Goal: Task Accomplishment & Management: Manage account settings

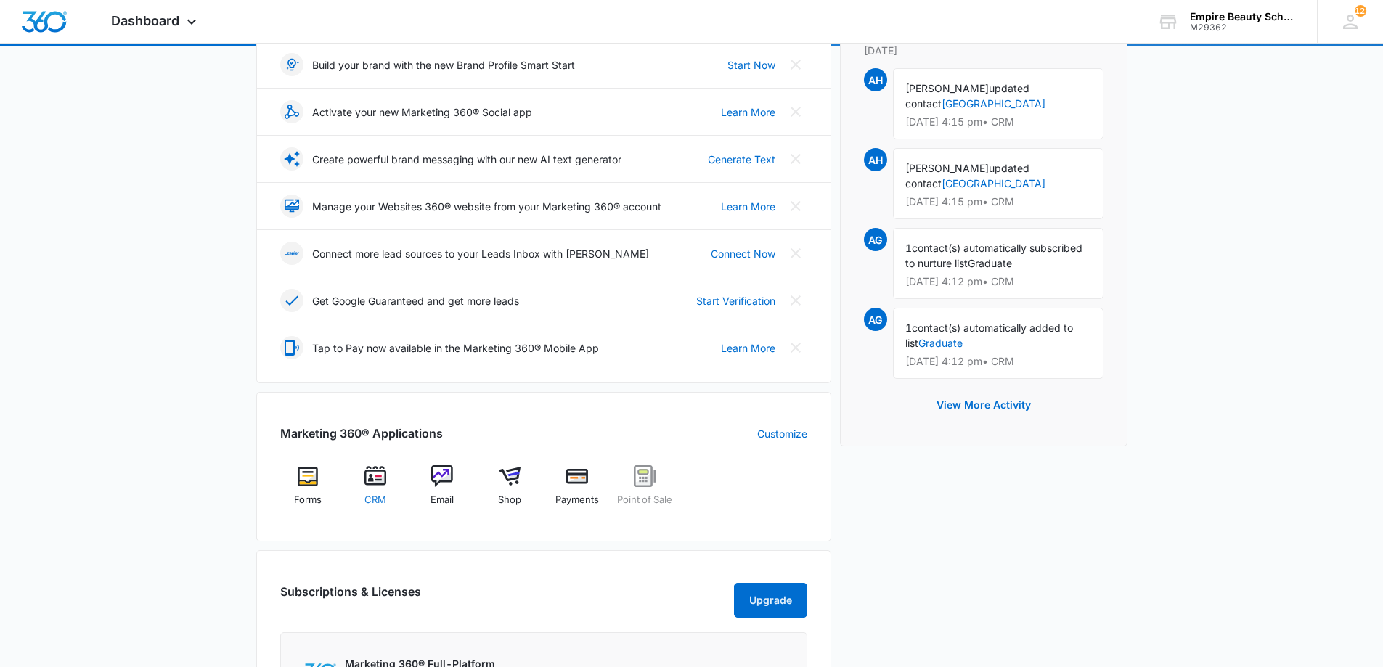
scroll to position [217, 0]
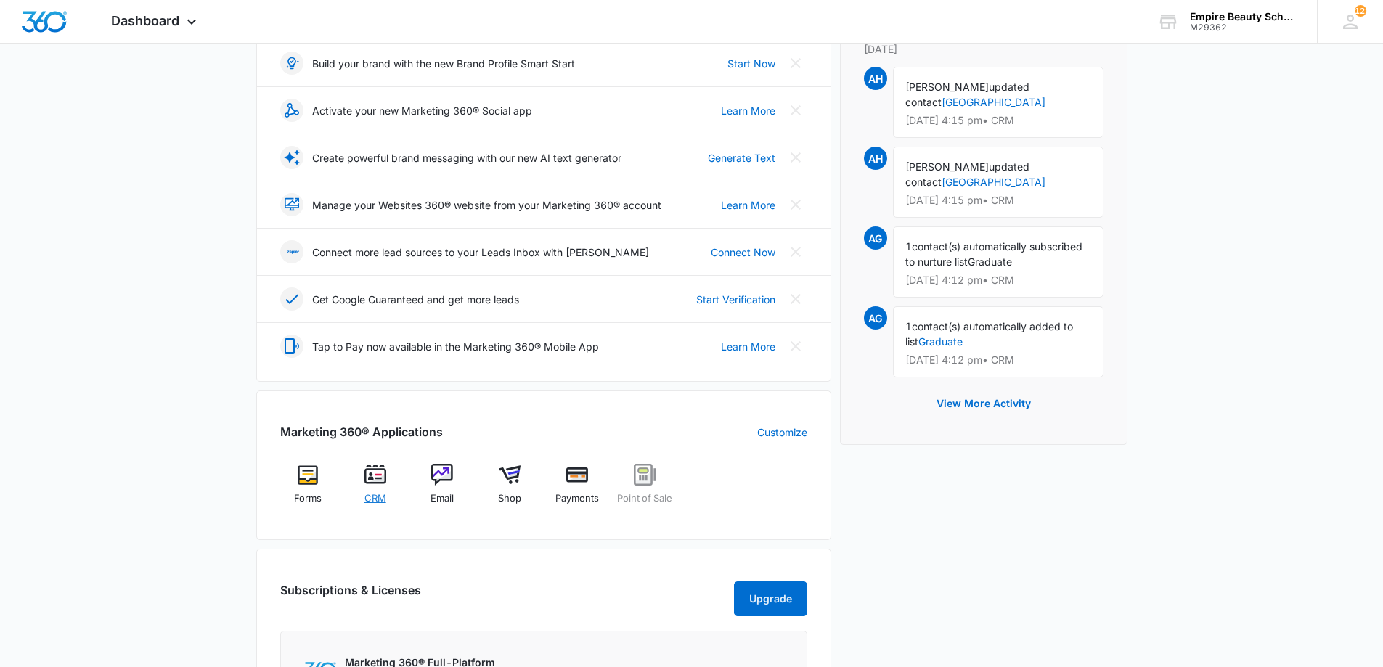
click at [370, 489] on div "CRM" at bounding box center [375, 490] width 56 height 52
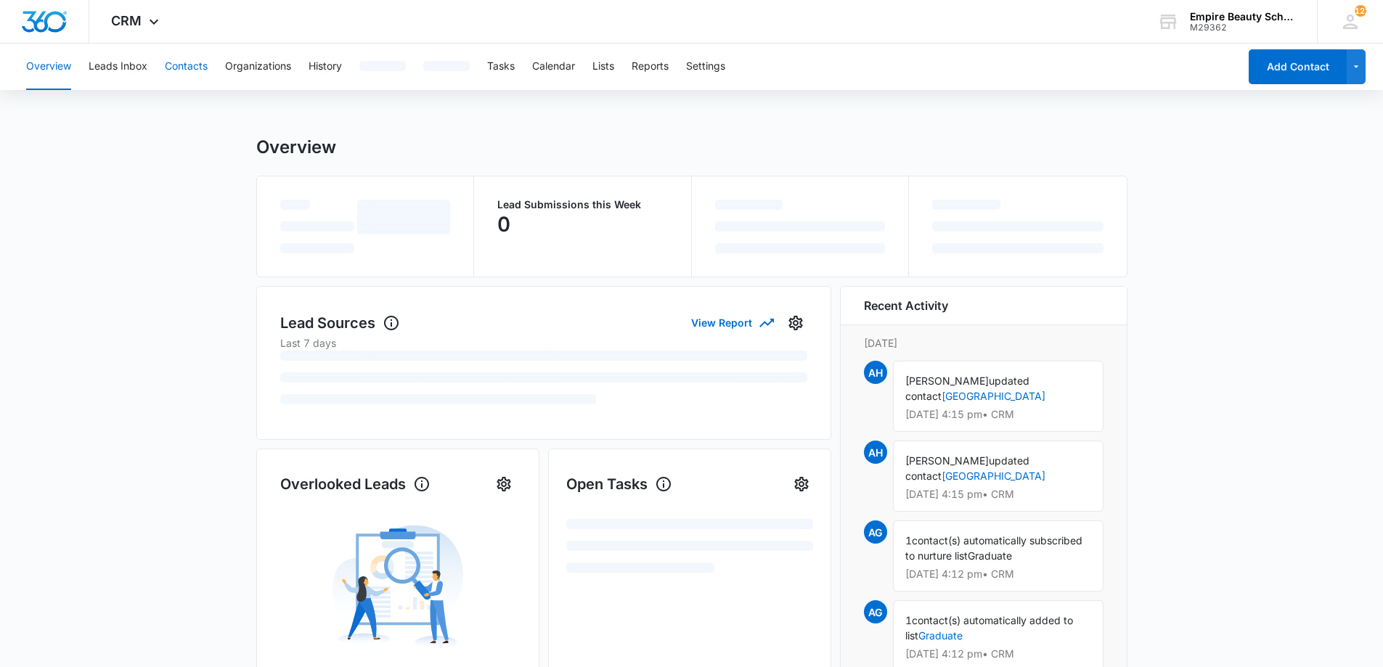
click at [204, 66] on button "Contacts" at bounding box center [186, 67] width 43 height 46
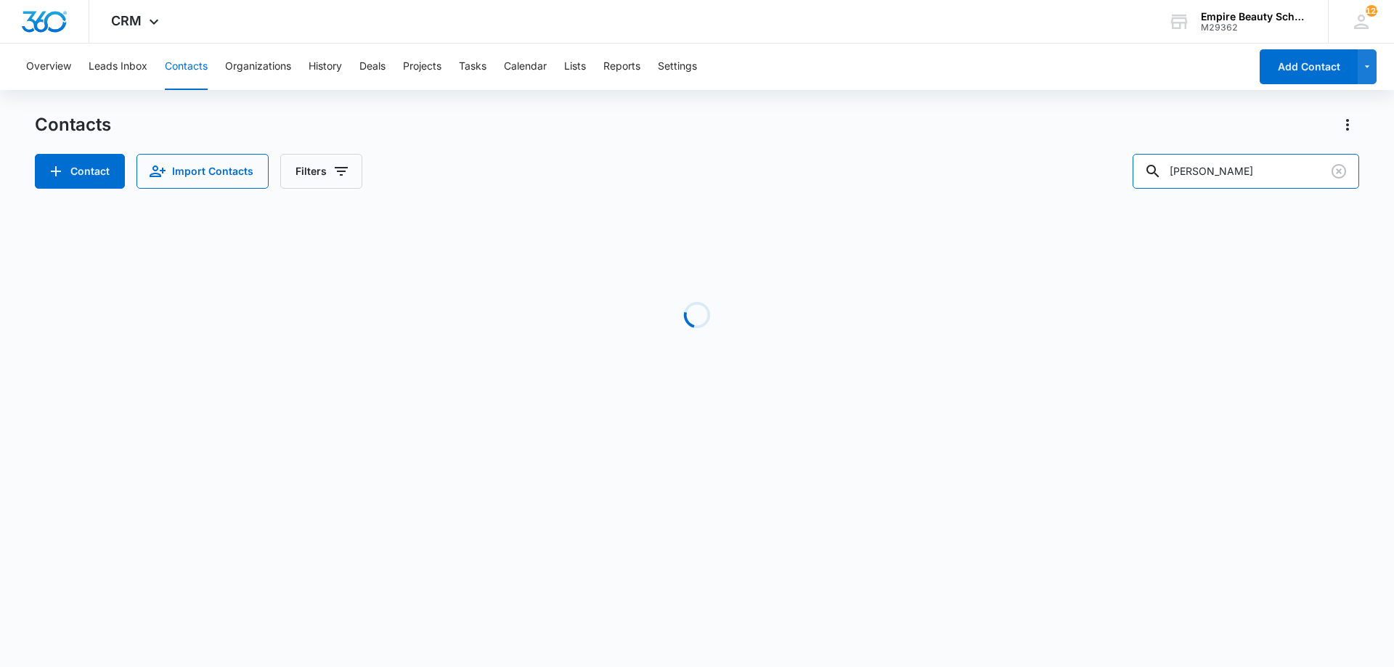
drag, startPoint x: 1271, startPoint y: 168, endPoint x: 835, endPoint y: 102, distance: 440.4
click at [835, 102] on div "Overview Leads Inbox Contacts Organizations History Deals Projects Tasks Calend…" at bounding box center [697, 243] width 1394 height 398
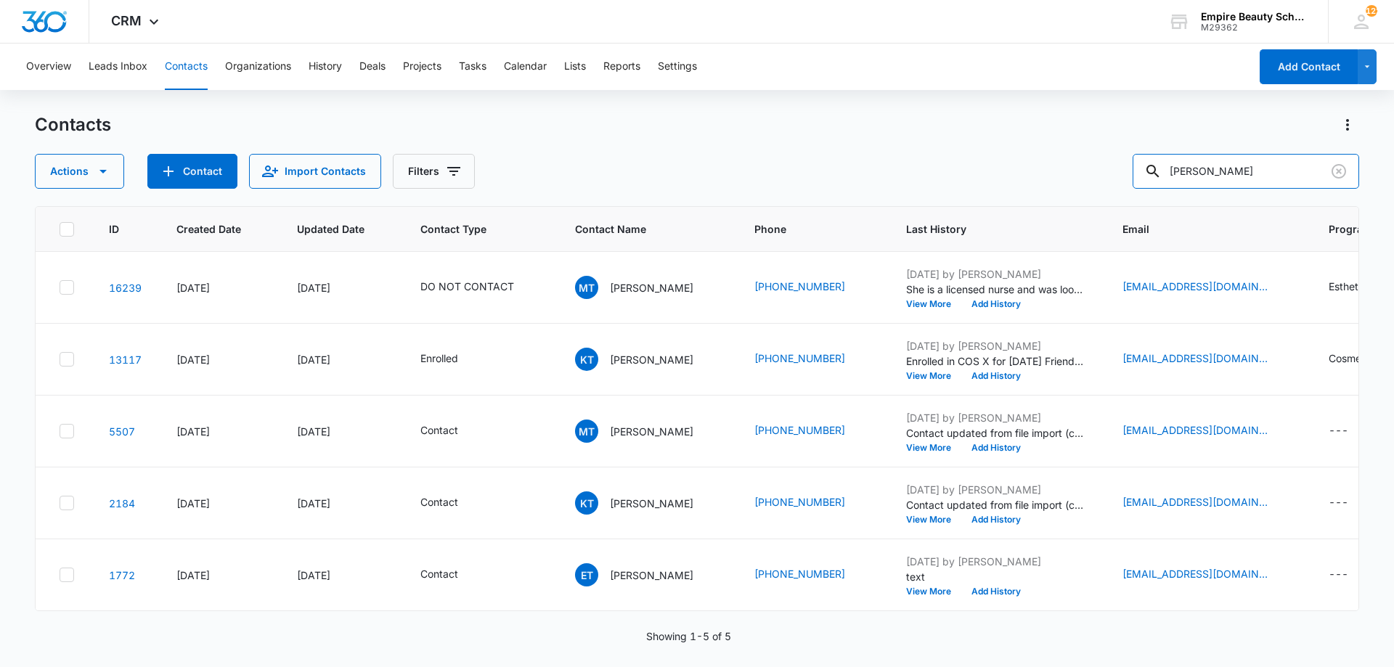
type input "[PERSON_NAME]"
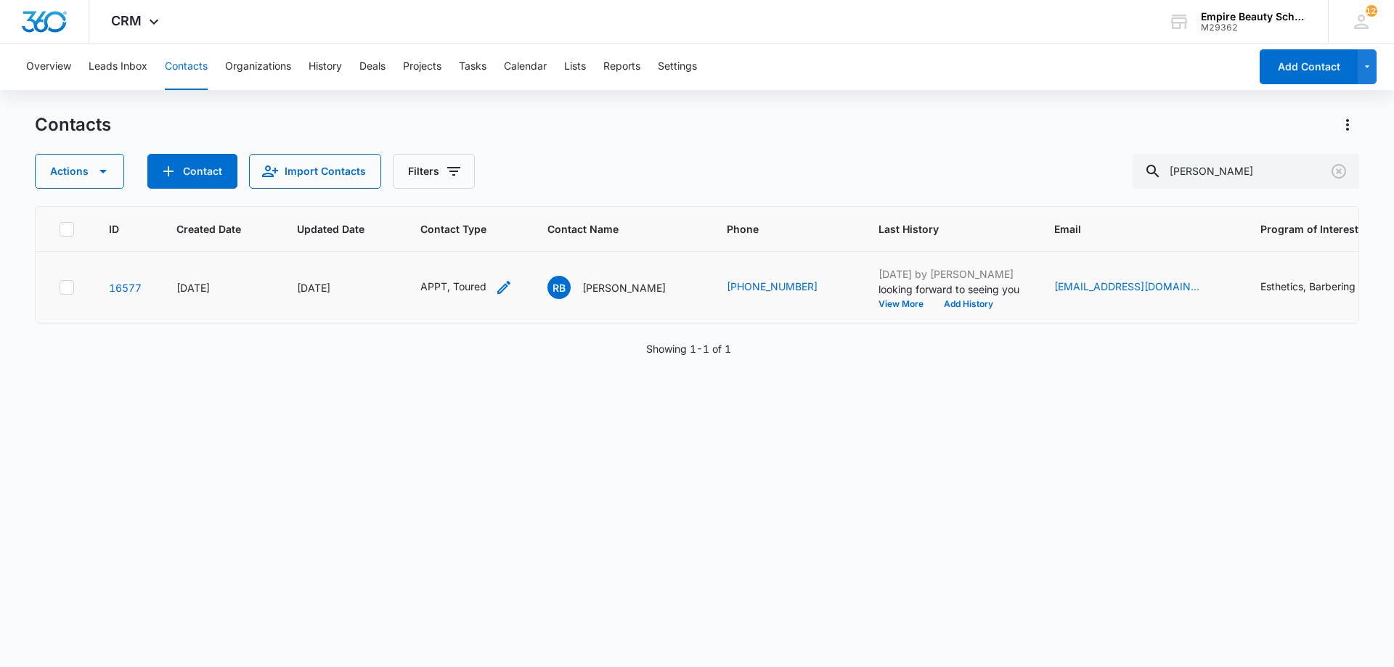
click at [494, 283] on div "APPT, Toured" at bounding box center [466, 287] width 92 height 17
click at [432, 196] on icon "Remove APPT" at bounding box center [429, 193] width 9 height 9
click at [428, 197] on div "Toured" at bounding box center [415, 194] width 33 height 10
click at [436, 193] on icon "Remove Toured" at bounding box center [440, 194] width 10 height 11
click at [436, 194] on div at bounding box center [428, 195] width 65 height 18
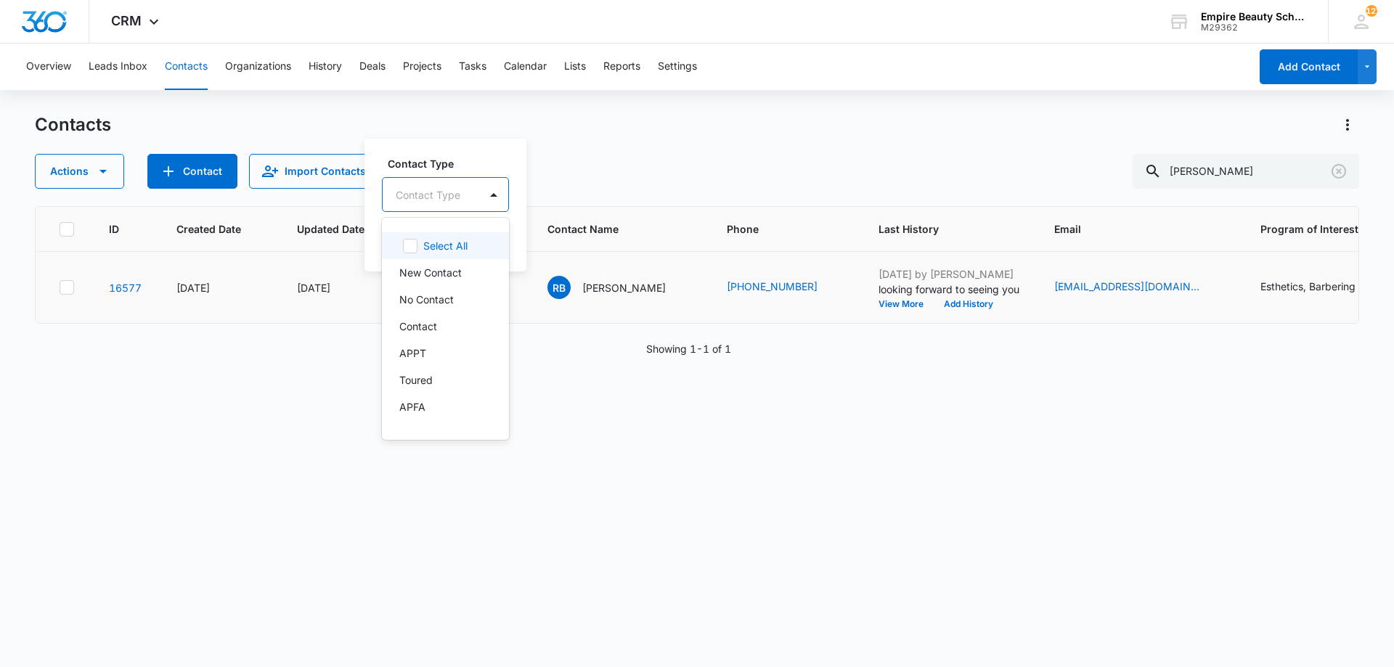
click at [436, 194] on div at bounding box center [428, 195] width 65 height 18
click at [432, 292] on p "Enrolled" at bounding box center [418, 289] width 38 height 15
click at [454, 173] on div "Contact Type option Enrolled, selected. 16 results available. Use Up and Down t…" at bounding box center [447, 183] width 131 height 57
click at [475, 248] on button "Save" at bounding box center [491, 240] width 43 height 28
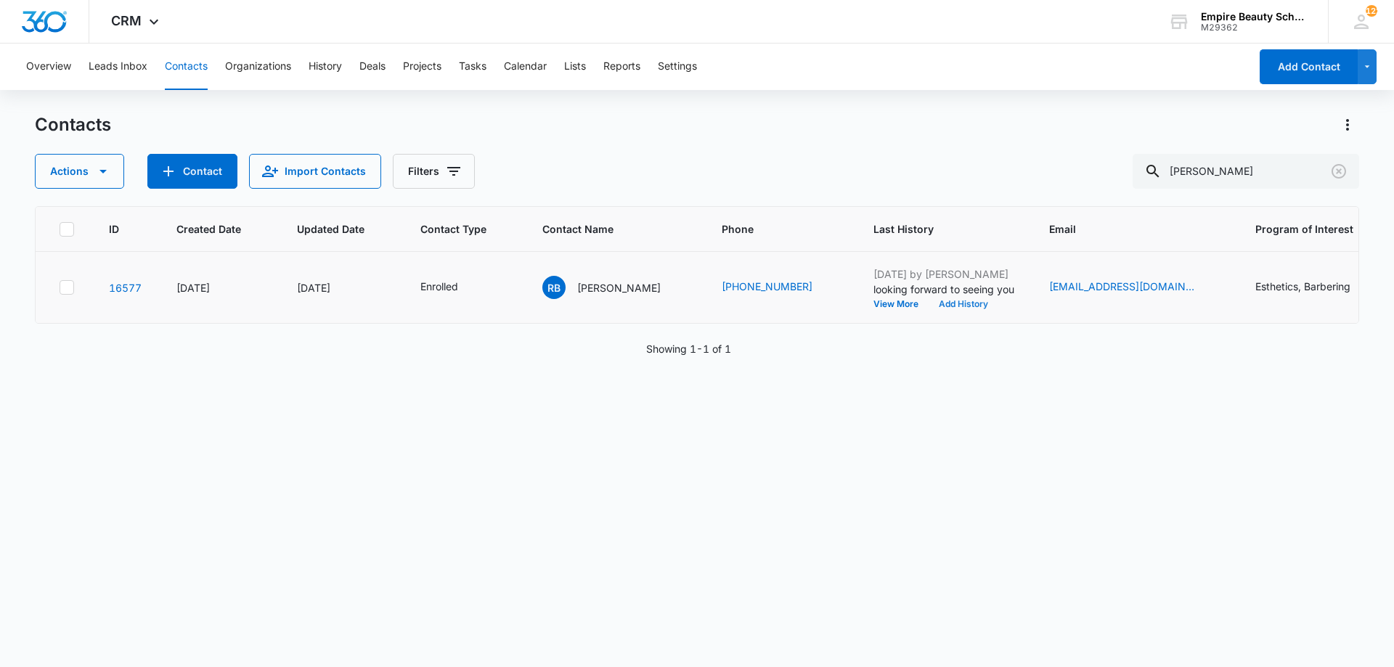
click at [955, 305] on button "Add History" at bounding box center [963, 304] width 70 height 9
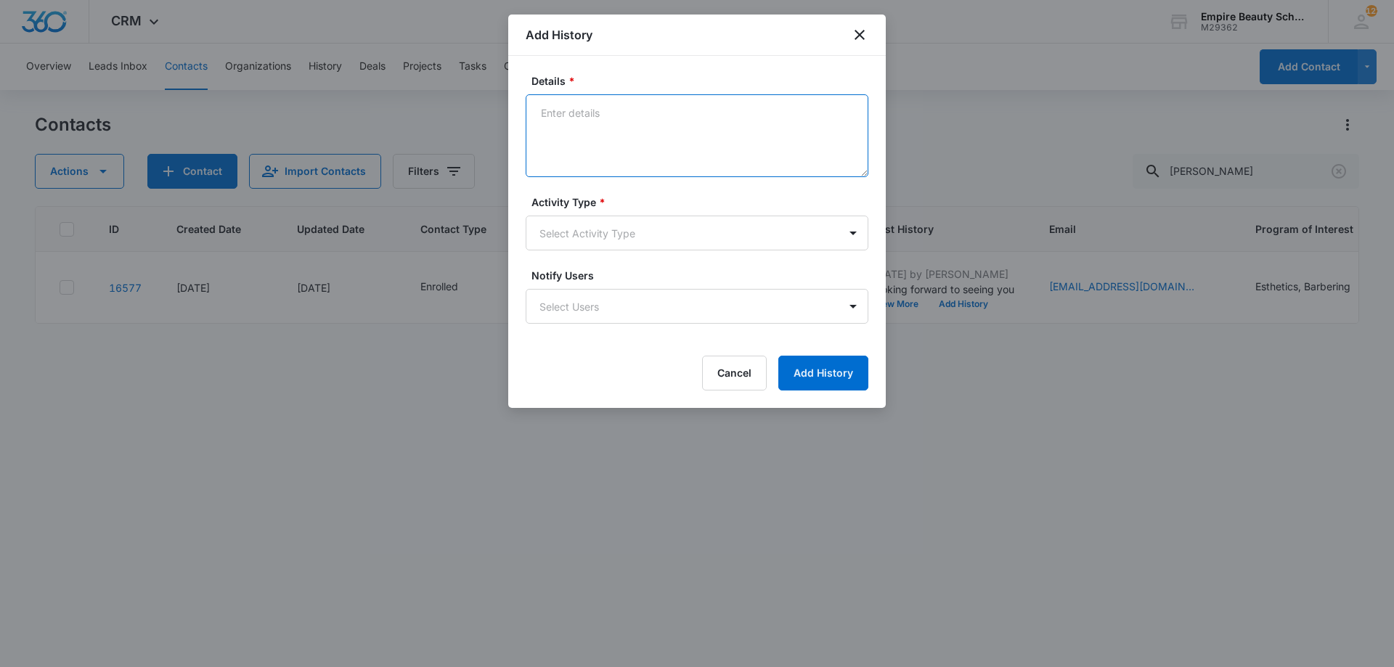
click at [739, 125] on textarea "Details *" at bounding box center [697, 135] width 343 height 83
type textarea "Enrolled in Dec EST 600"
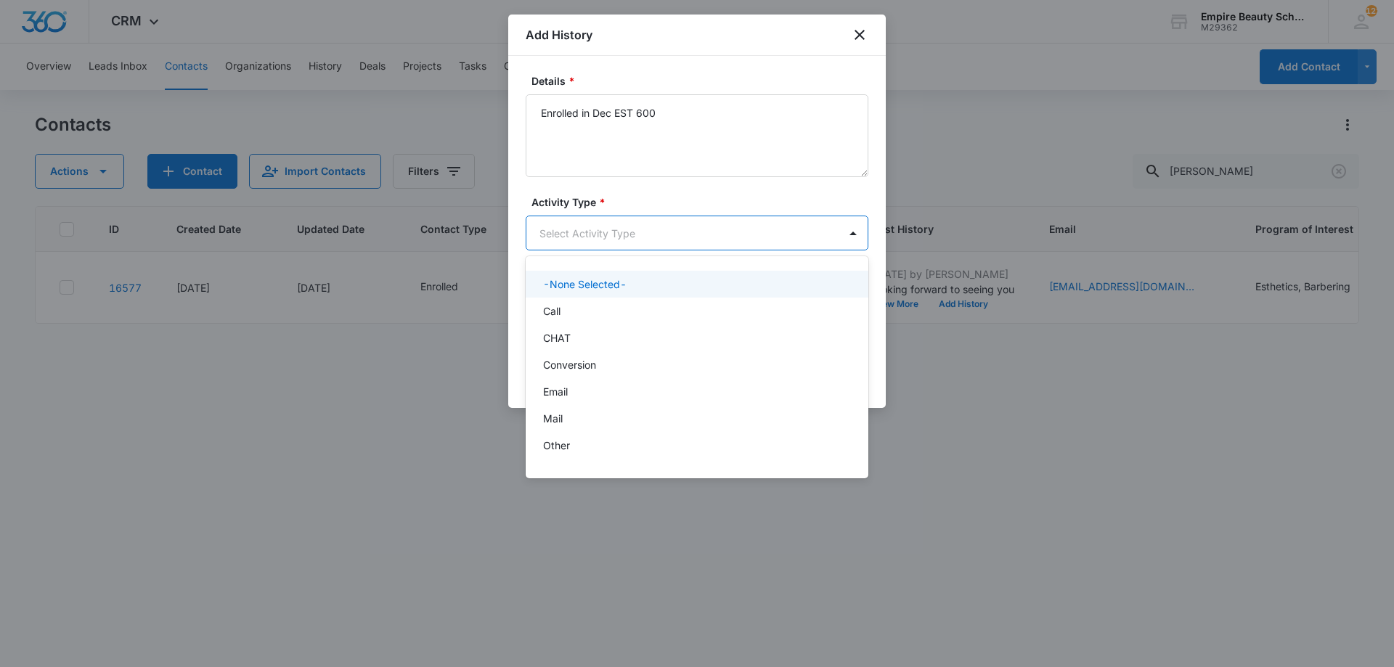
click at [633, 239] on body "CRM Apps Forms CRM Email Shop Payments POS Files Brand Settings Empire Beauty S…" at bounding box center [697, 333] width 1394 height 667
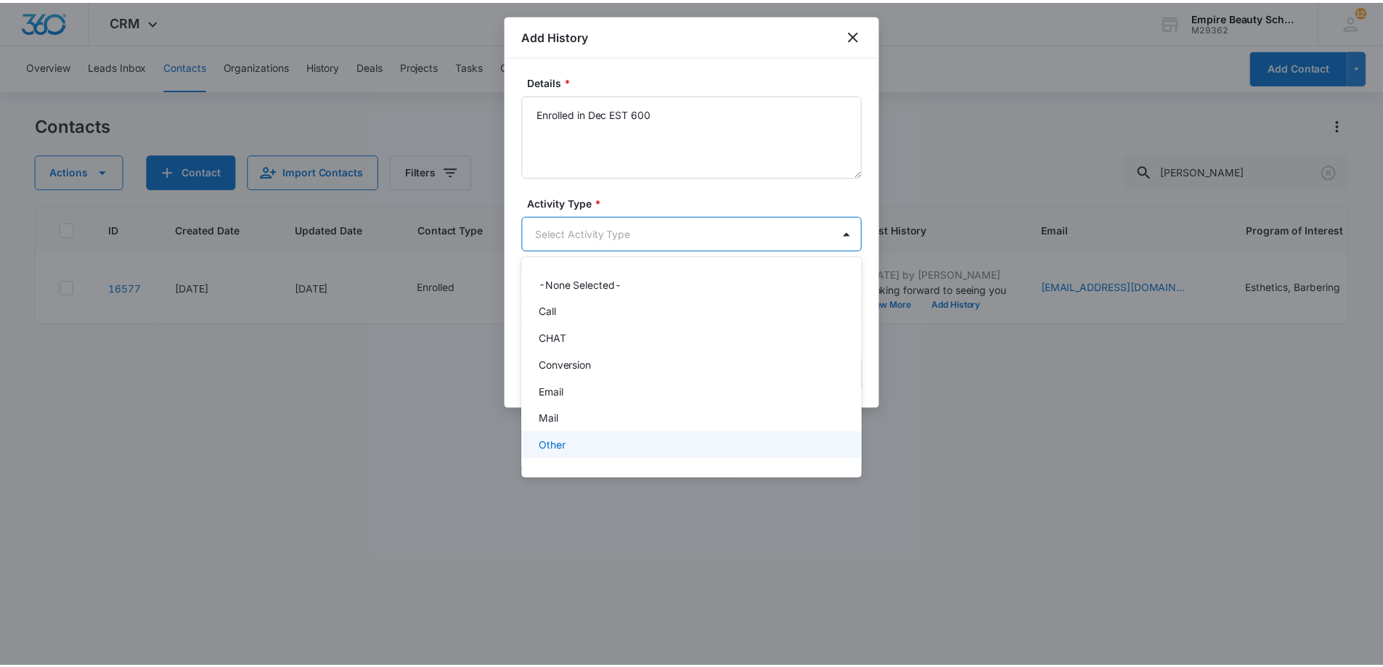
scroll to position [75, 0]
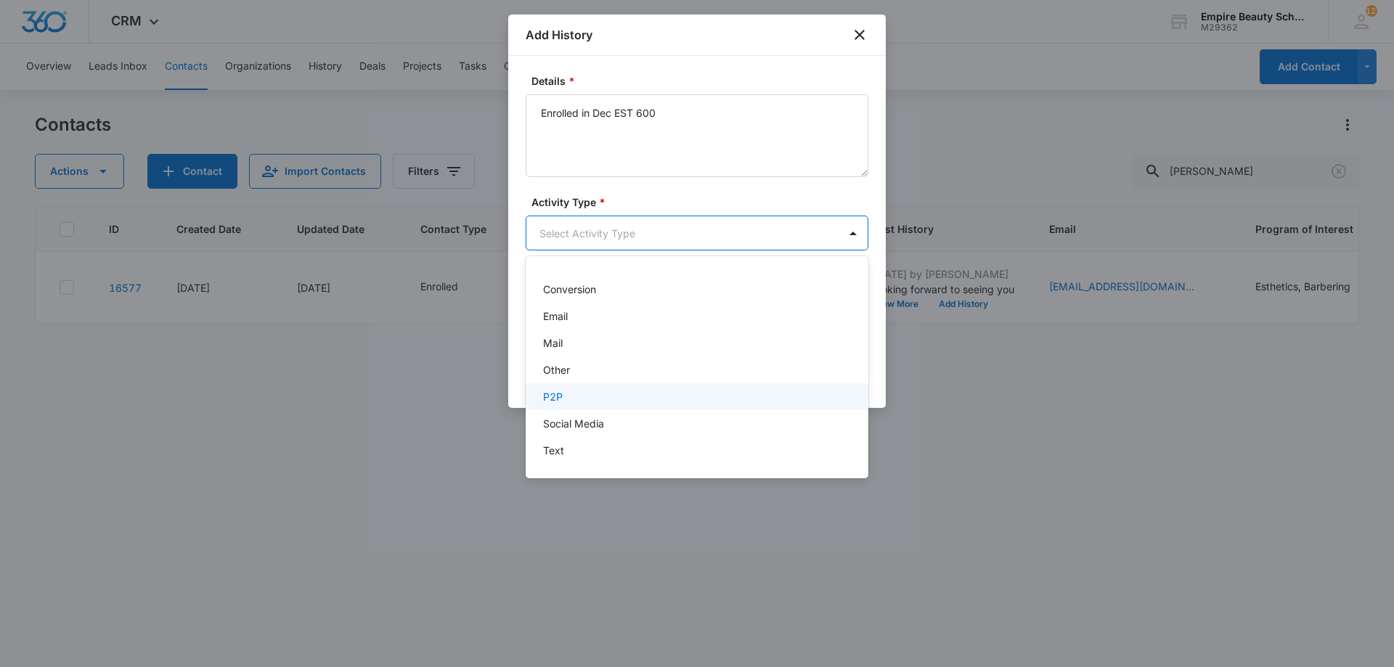
click at [577, 399] on div "P2P" at bounding box center [695, 396] width 305 height 15
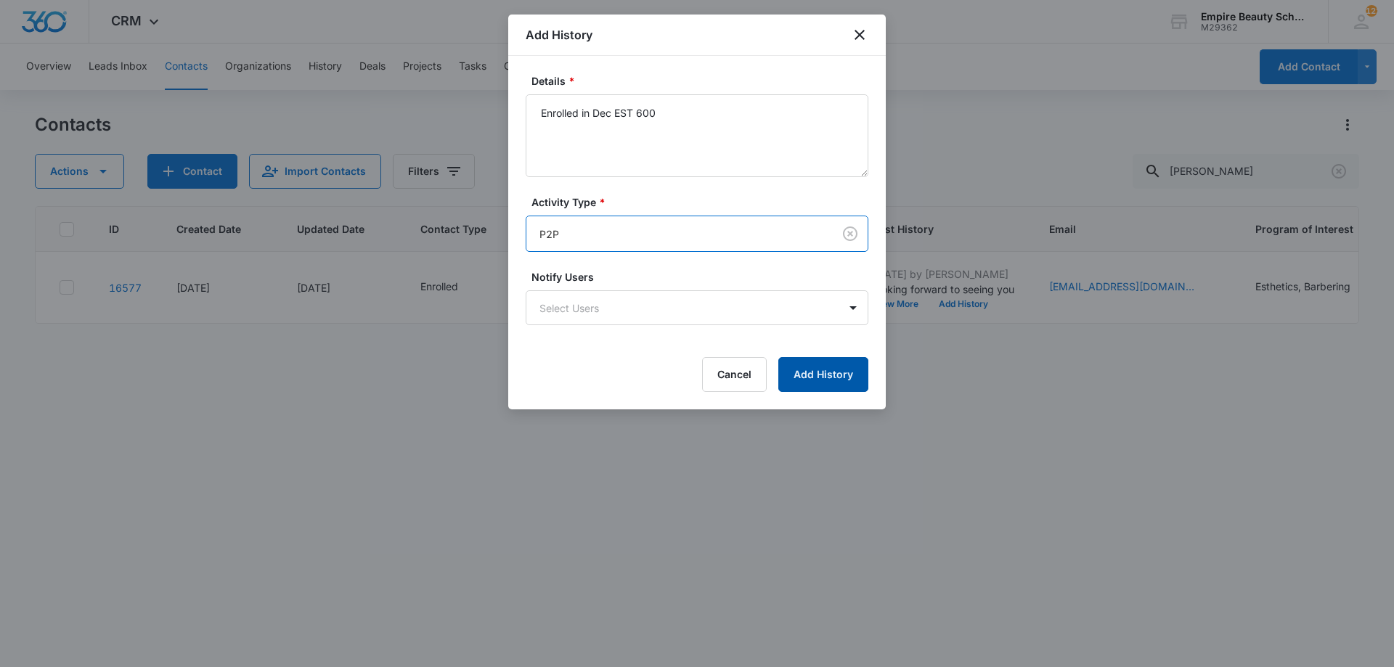
click at [815, 366] on button "Add History" at bounding box center [823, 374] width 90 height 35
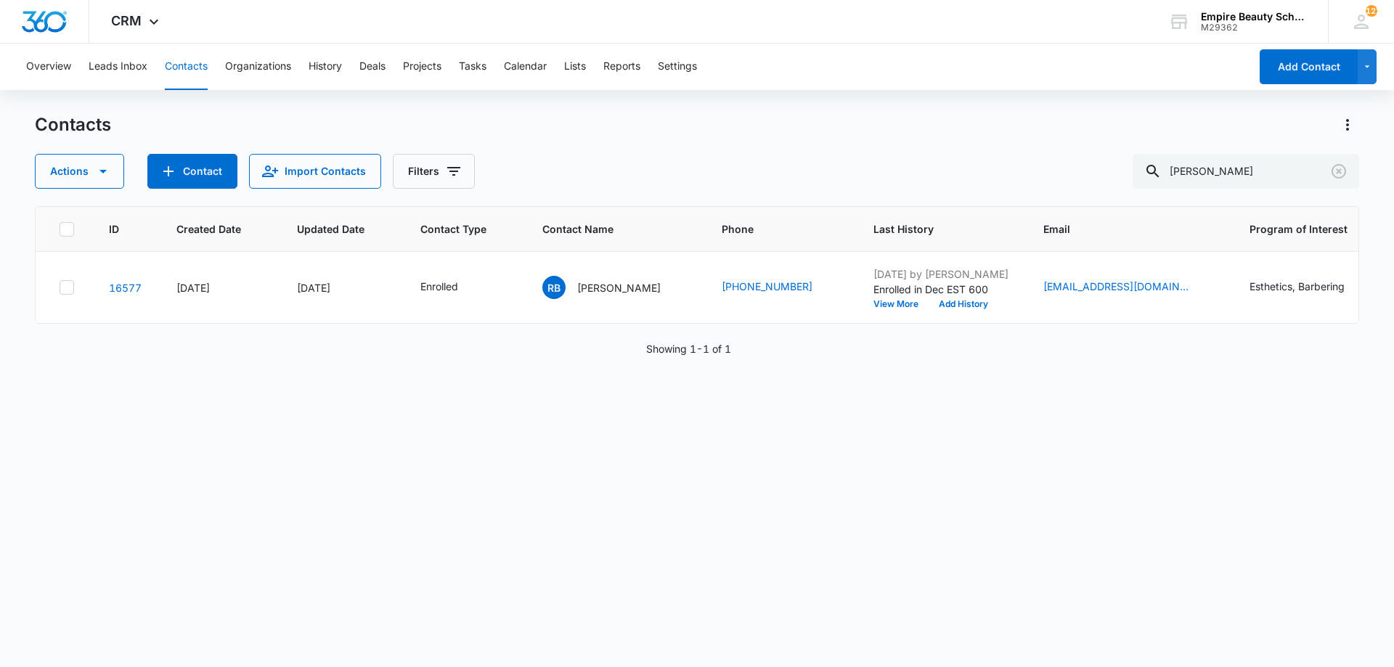
click at [652, 73] on div "Overview Leads Inbox Contacts Organizations History Deals Projects Tasks Calend…" at bounding box center [633, 67] width 1232 height 46
click at [622, 70] on button "Reports" at bounding box center [621, 67] width 37 height 46
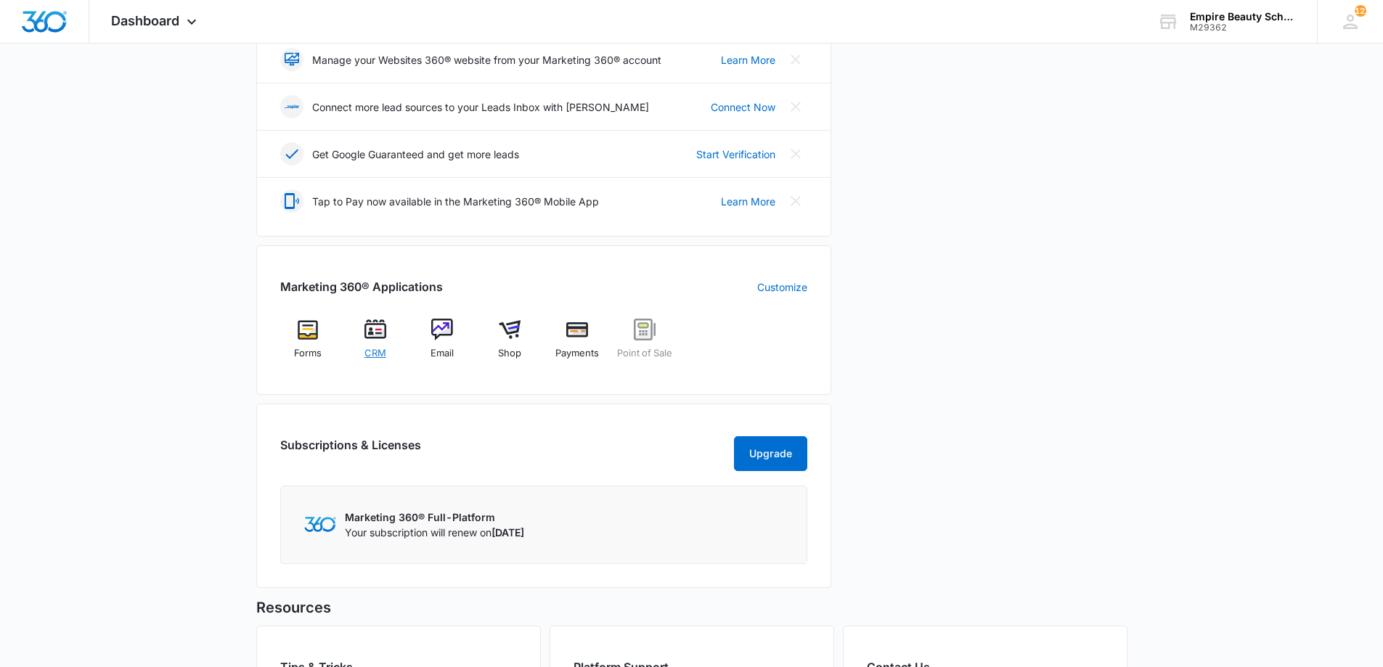
scroll to position [363, 0]
click at [380, 335] on img at bounding box center [375, 329] width 22 height 22
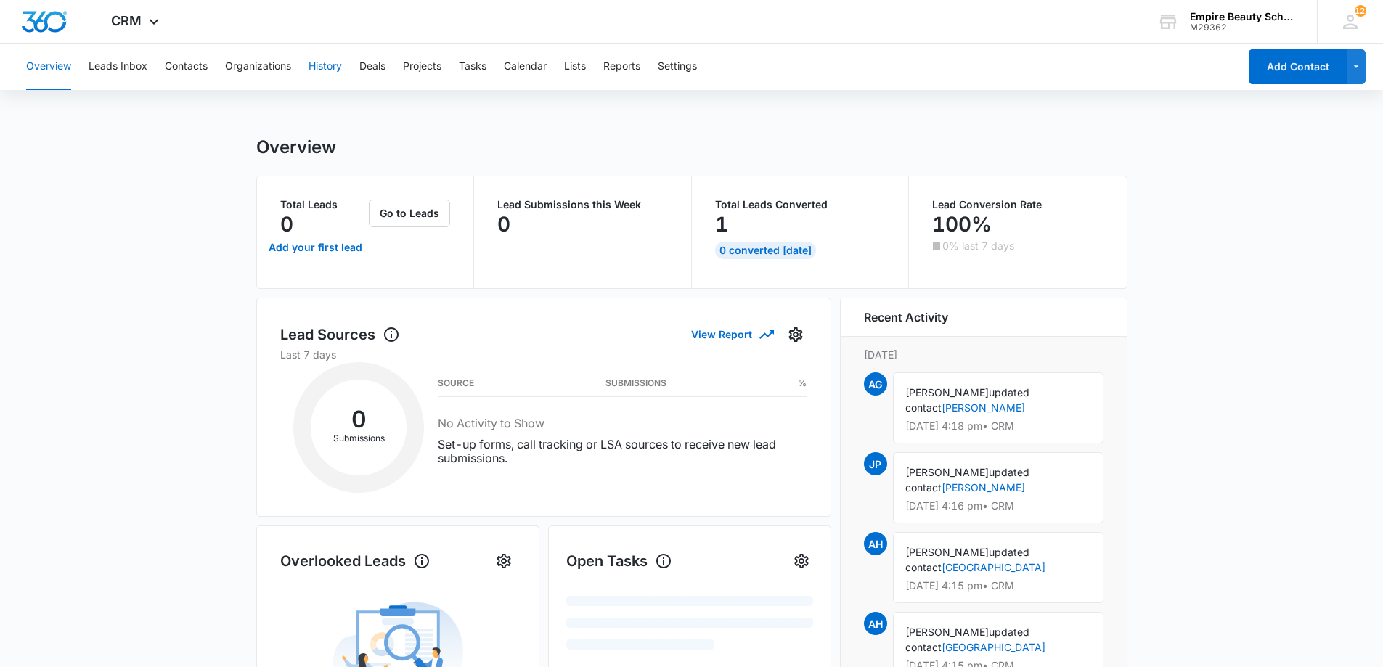
click at [321, 69] on button "History" at bounding box center [324, 67] width 33 height 46
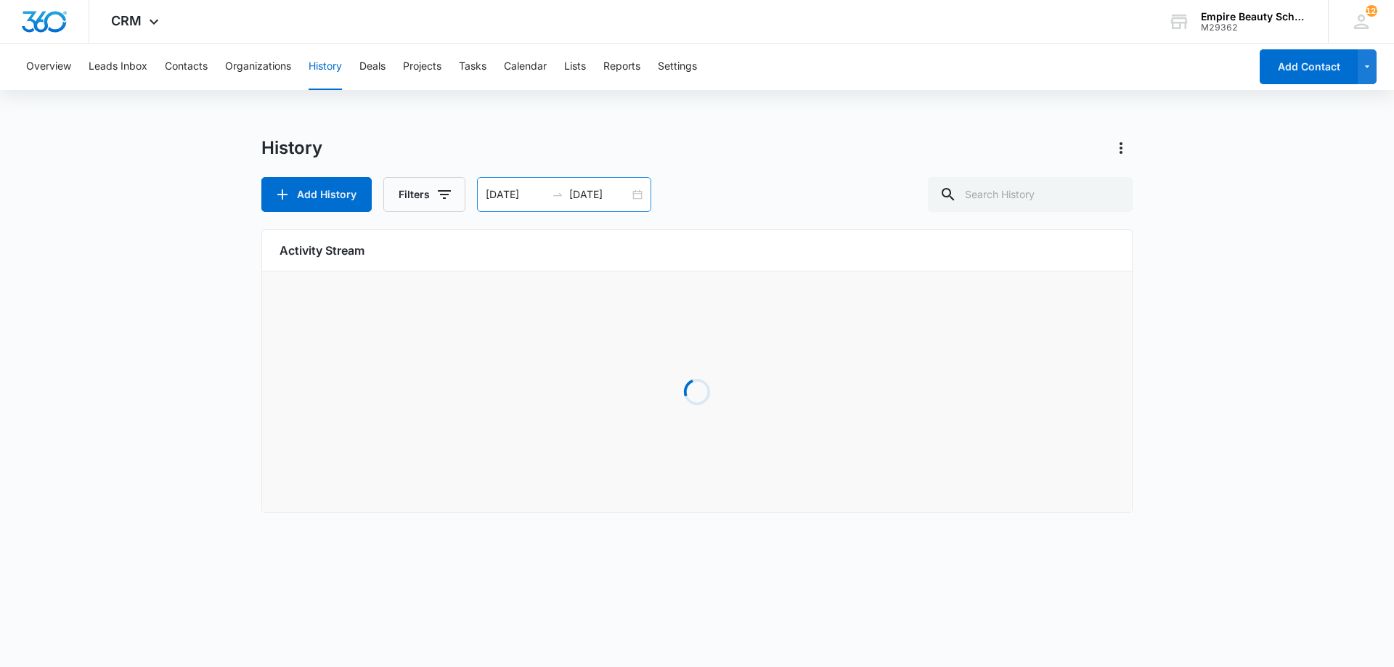
click at [632, 200] on div "[DATE] [DATE]" at bounding box center [564, 194] width 174 height 35
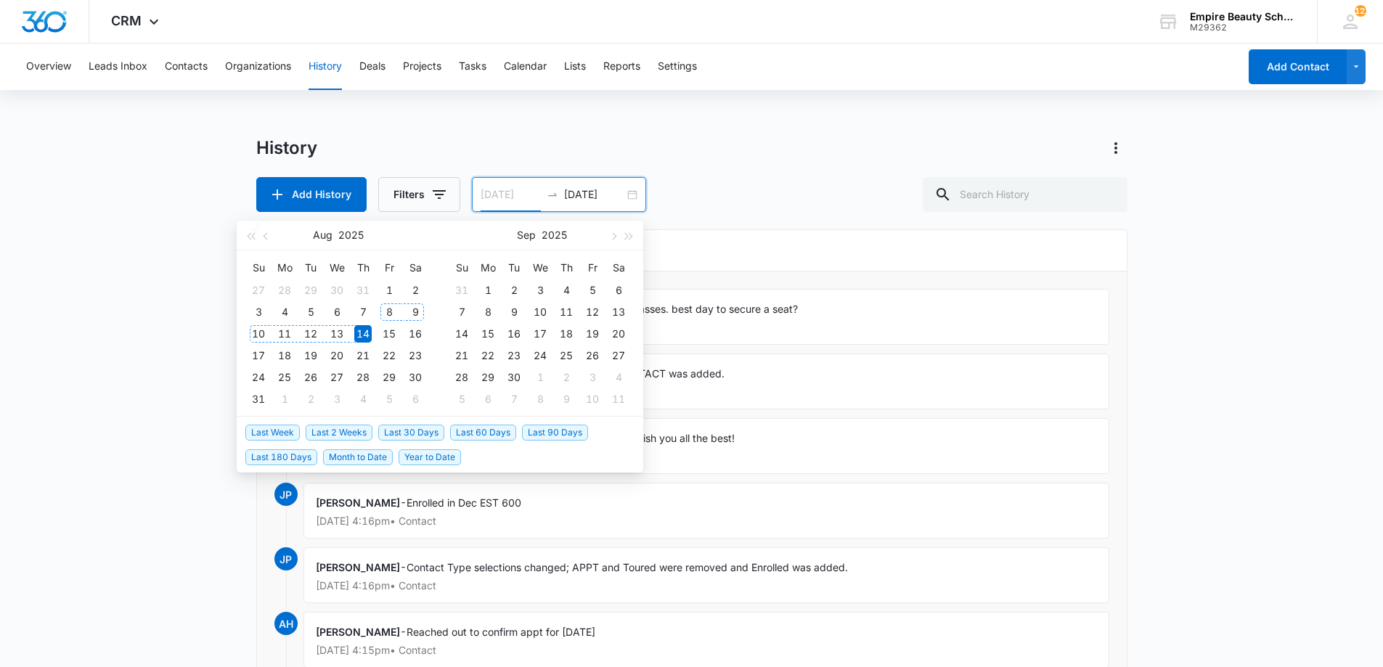
type input "[DATE]"
click at [438, 126] on div "Overview Leads Inbox Contacts Organizations History Deals Projects Tasks Calend…" at bounding box center [691, 519] width 1383 height 950
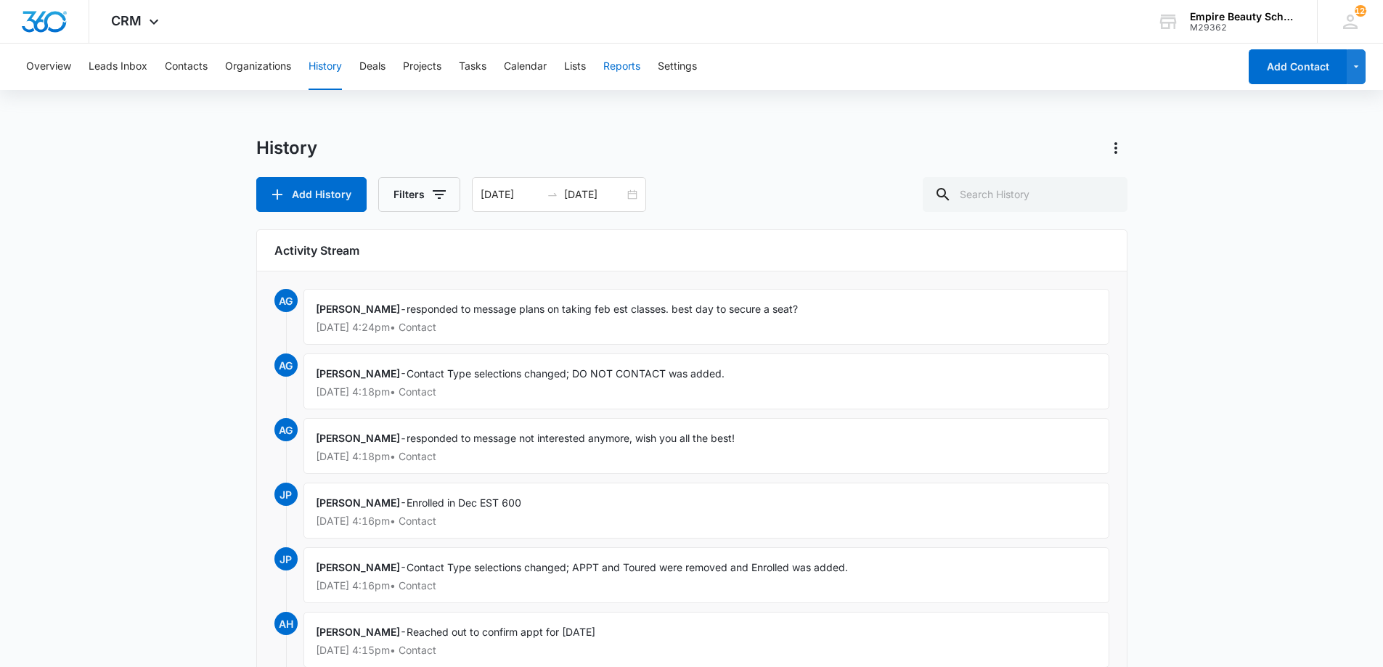
click at [610, 58] on button "Reports" at bounding box center [621, 67] width 37 height 46
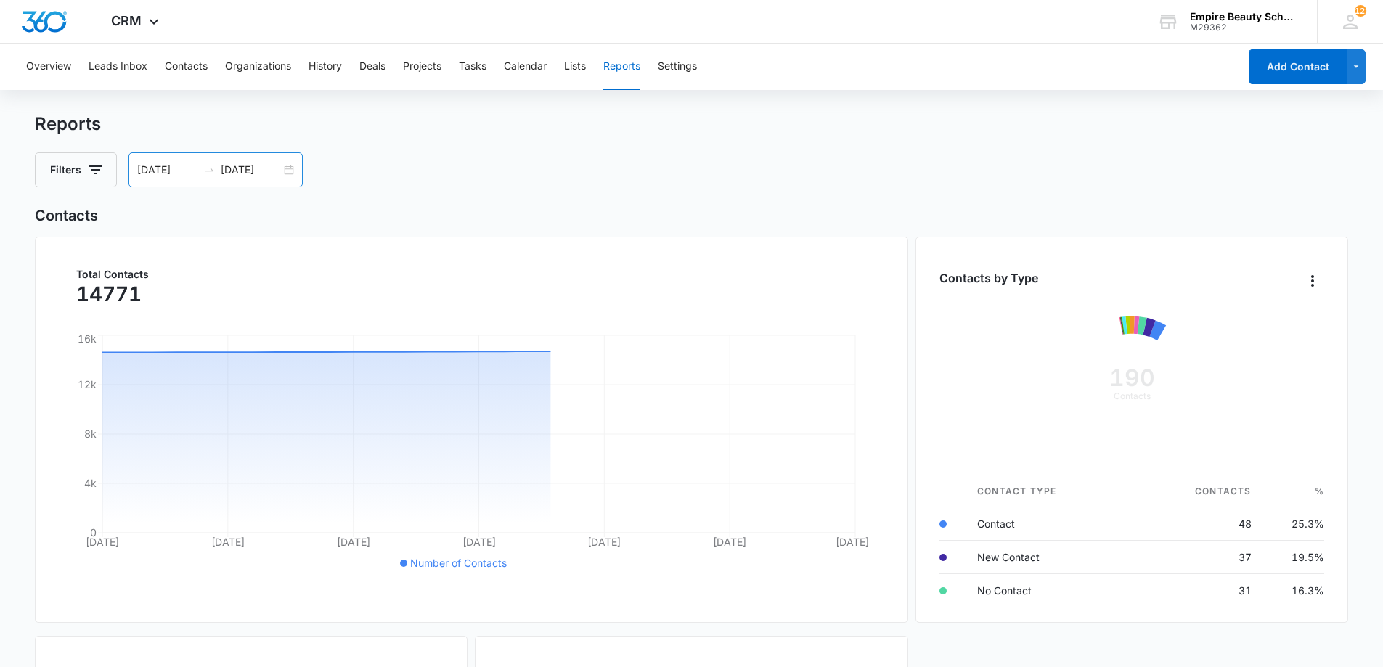
click at [286, 172] on div "[DATE] [DATE]" at bounding box center [215, 169] width 174 height 35
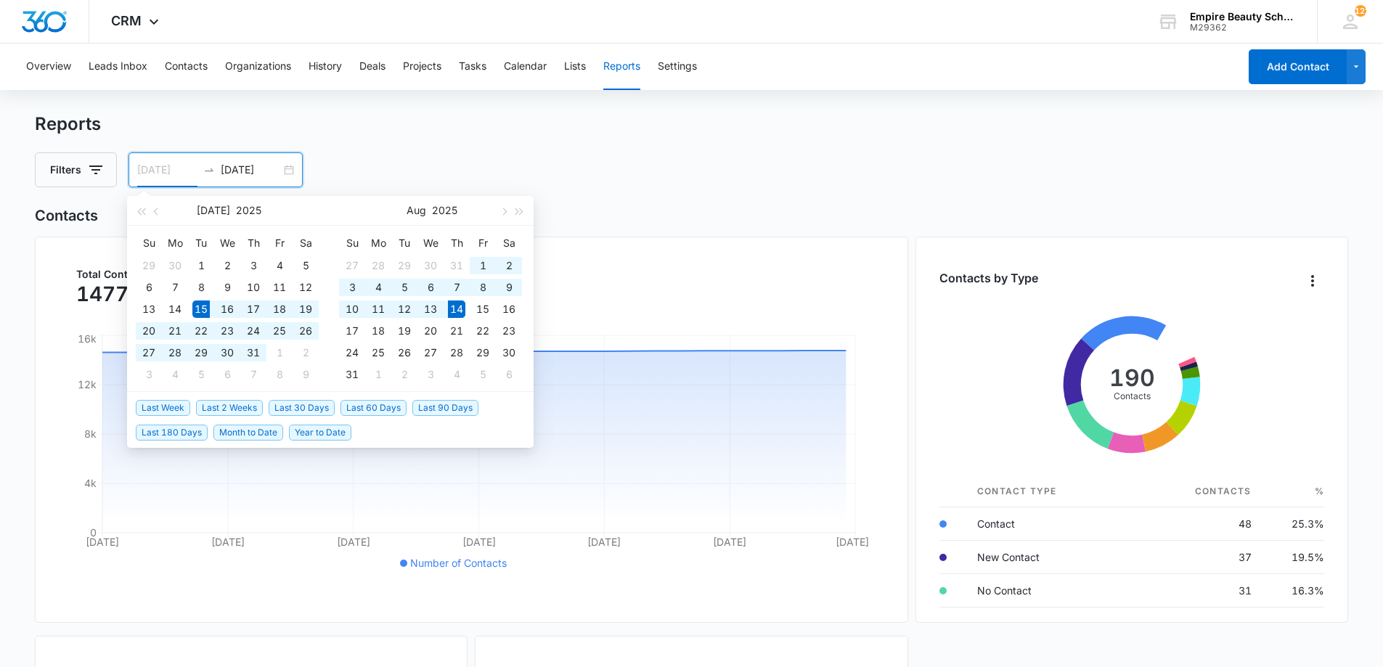
type input "[DATE]"
click at [460, 313] on div "14" at bounding box center [456, 309] width 17 height 17
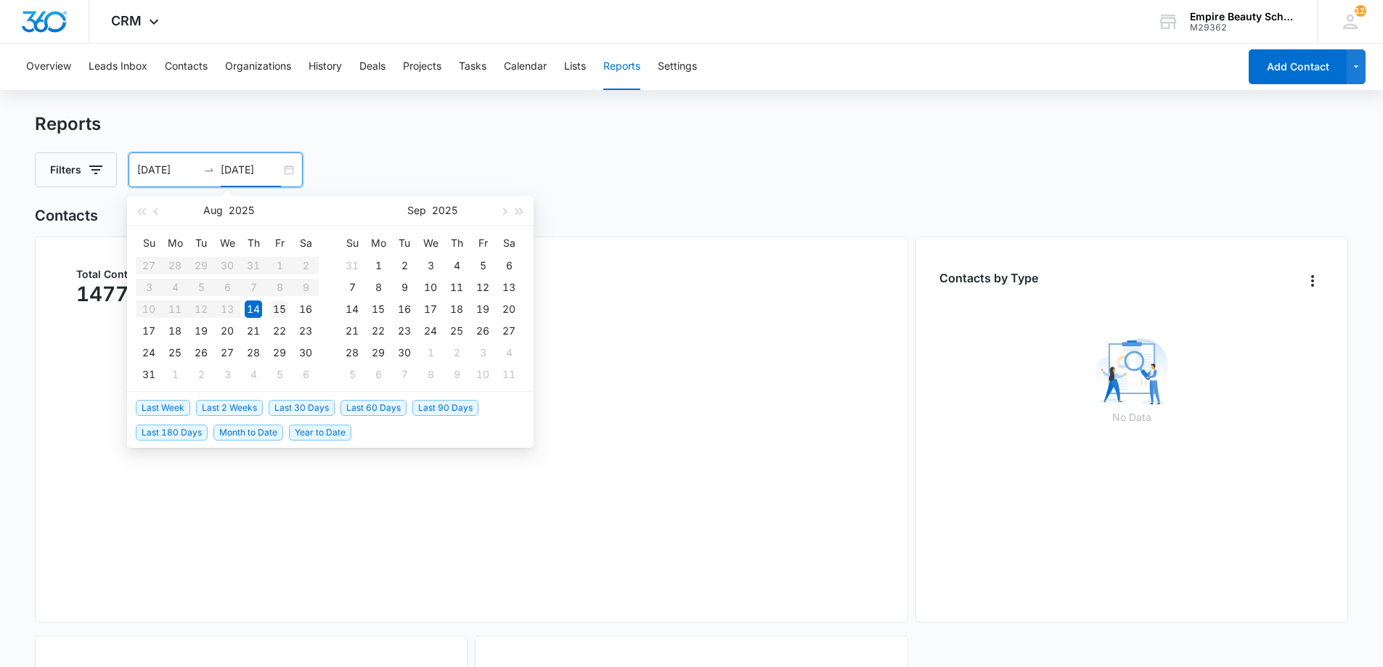
type input "[DATE]"
click at [275, 311] on div "15" at bounding box center [279, 309] width 17 height 17
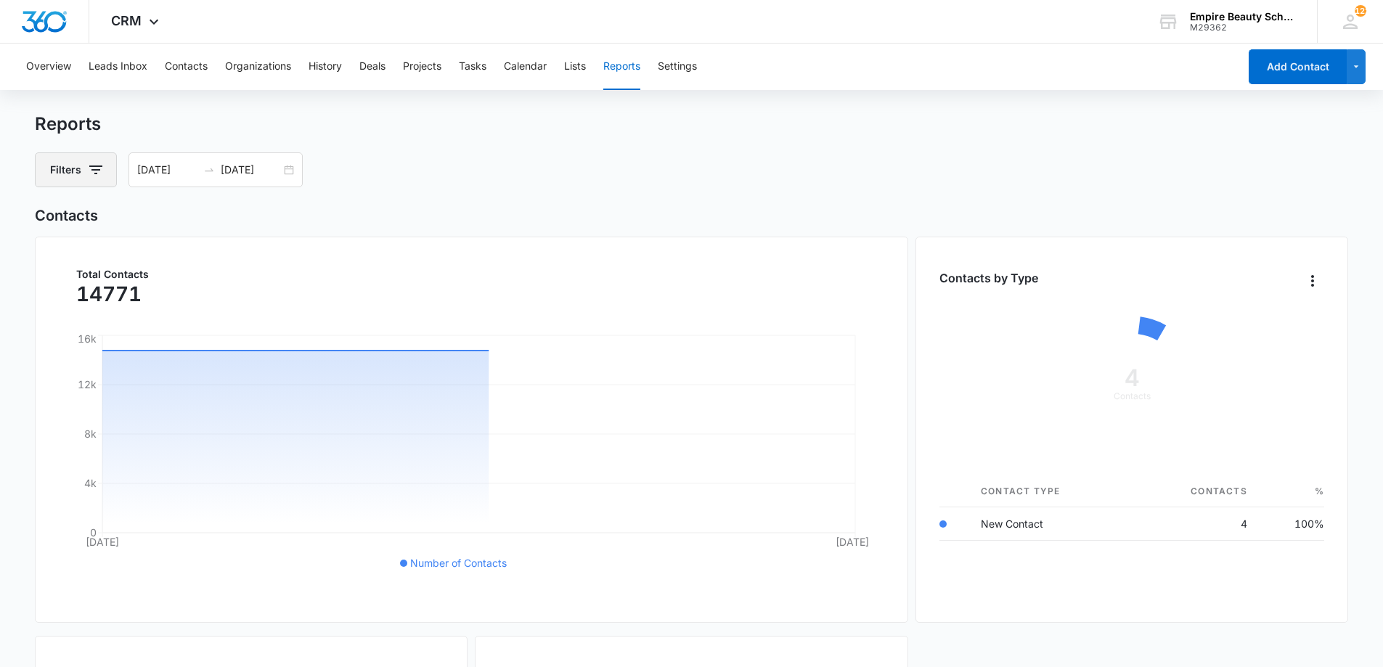
click at [89, 173] on icon "button" at bounding box center [95, 169] width 17 height 17
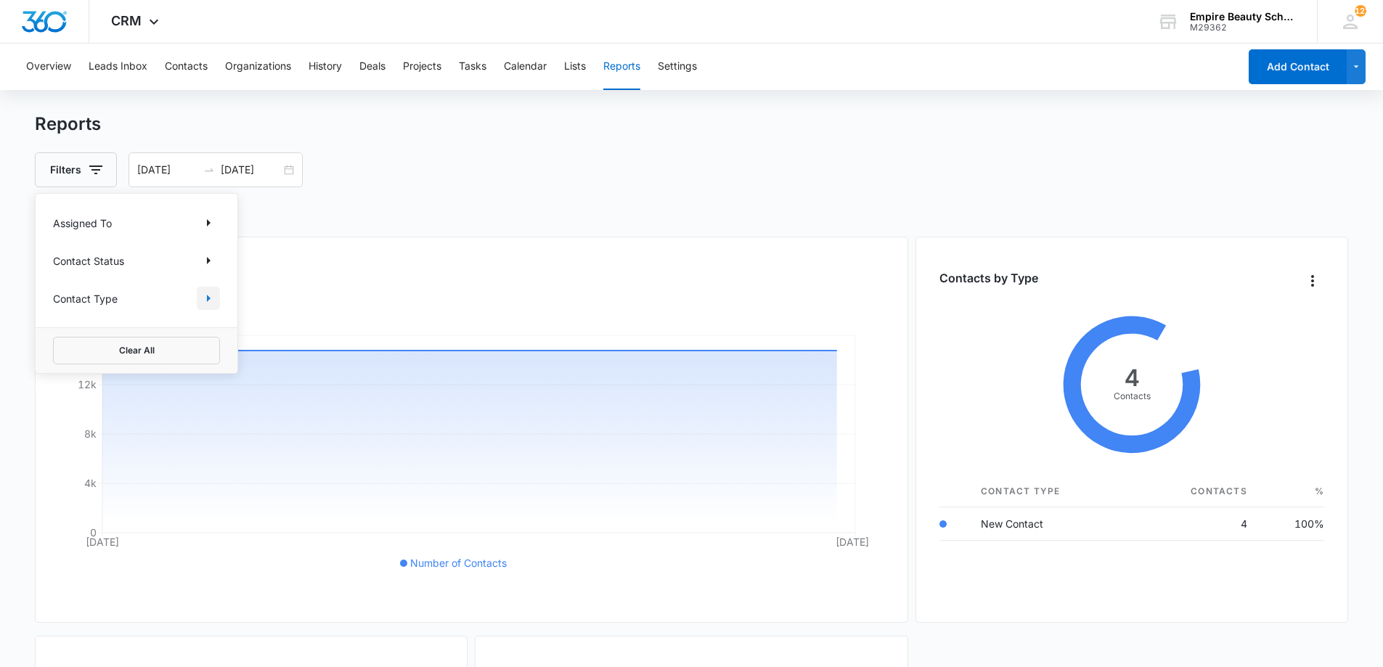
click at [212, 305] on icon "Show Contact Type filters" at bounding box center [208, 298] width 17 height 17
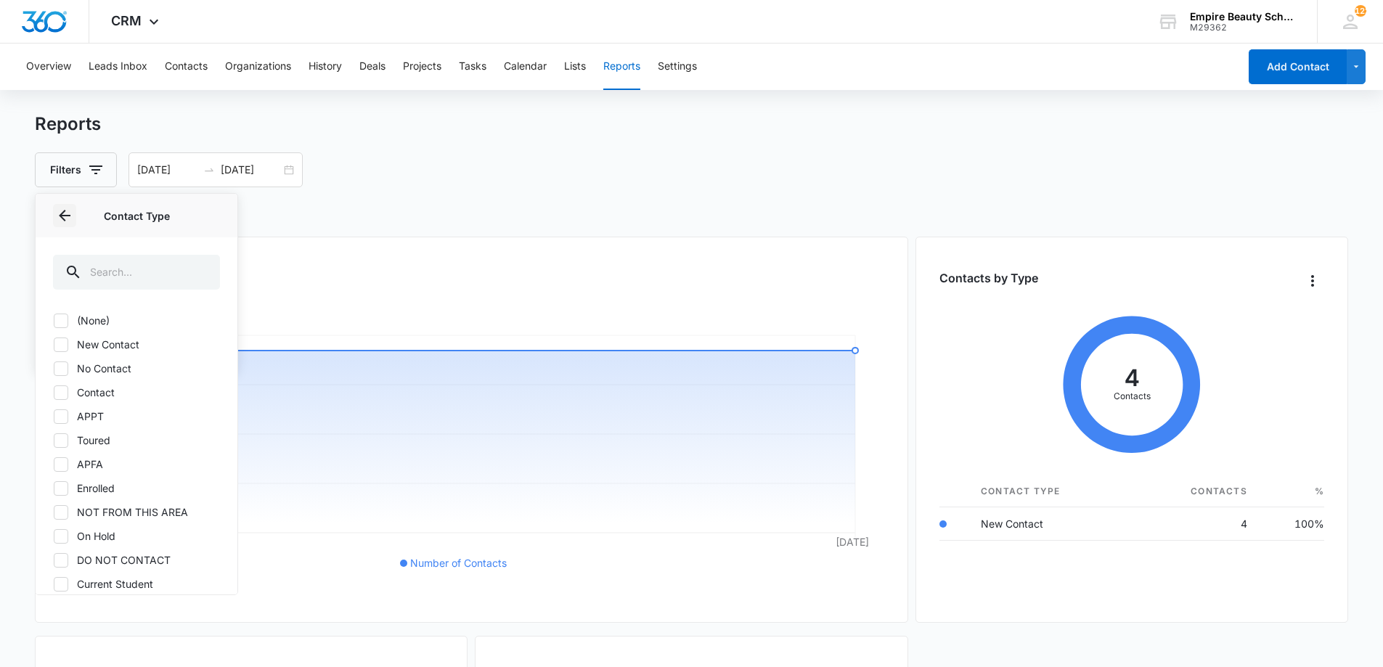
click at [61, 219] on icon "Back" at bounding box center [64, 215] width 17 height 17
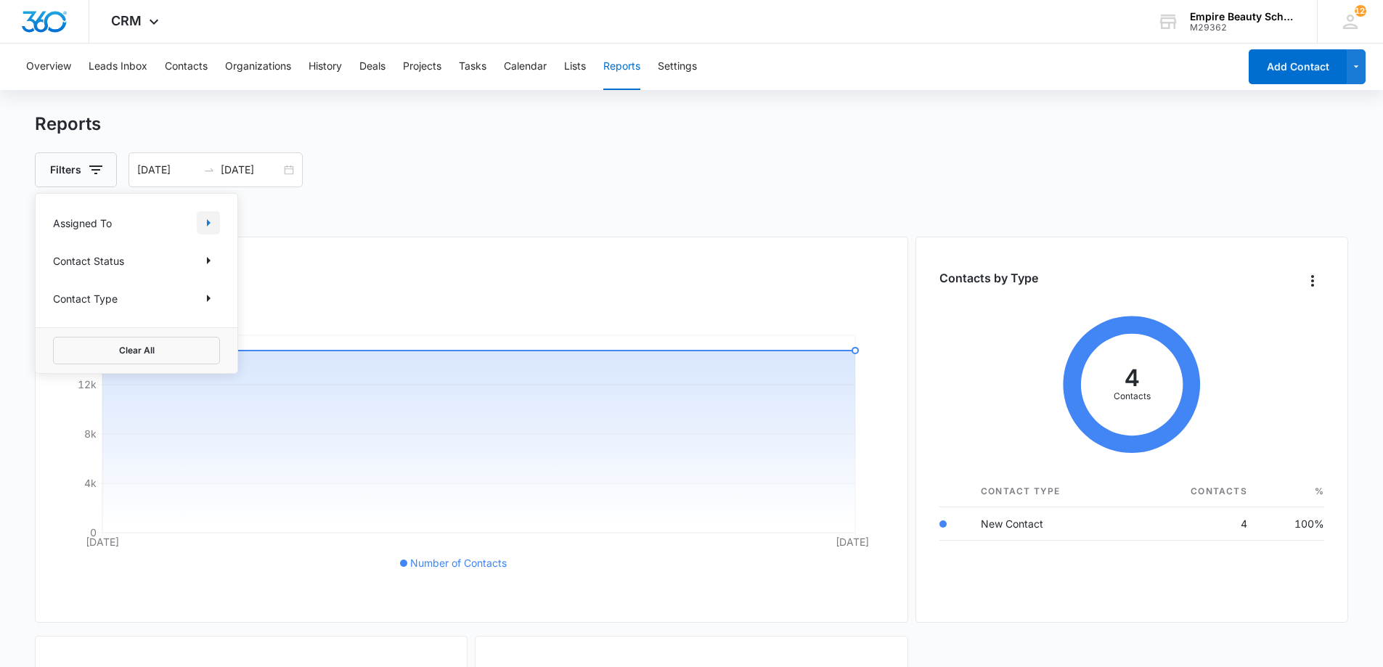
click at [198, 217] on button "Show Assigned To filters" at bounding box center [208, 222] width 23 height 23
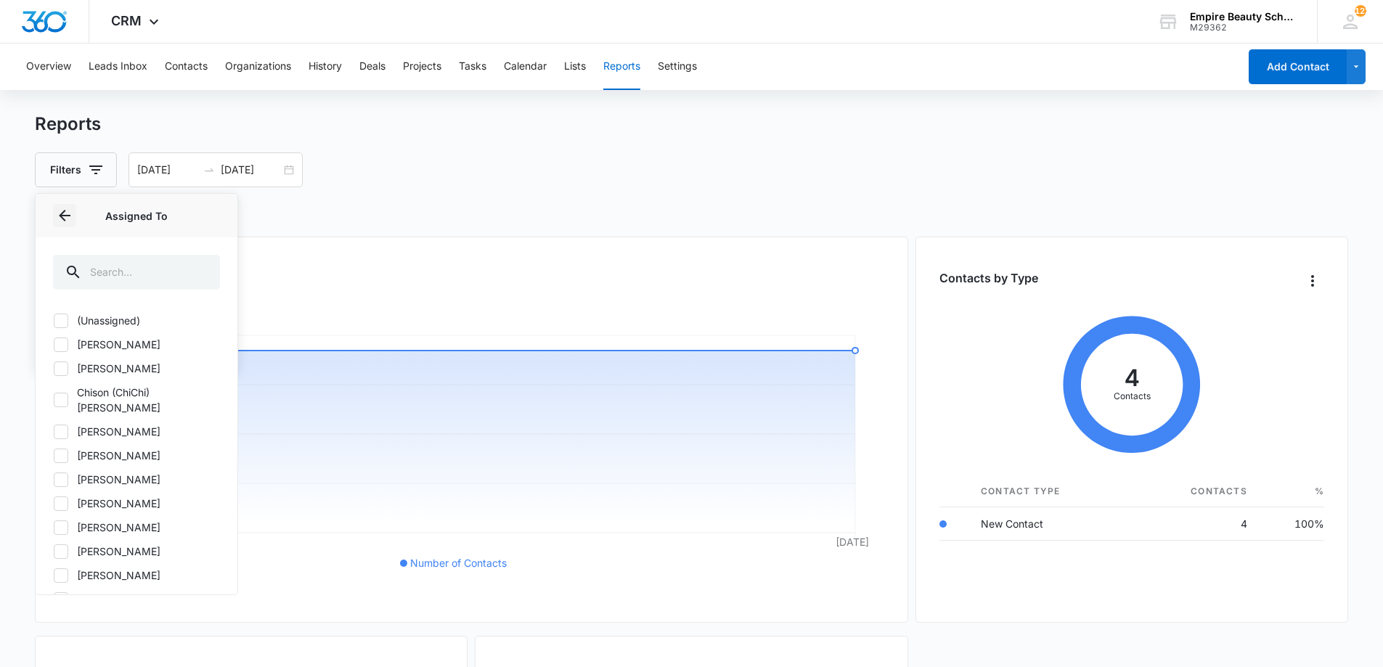
click at [69, 219] on icon "Back" at bounding box center [64, 215] width 17 height 17
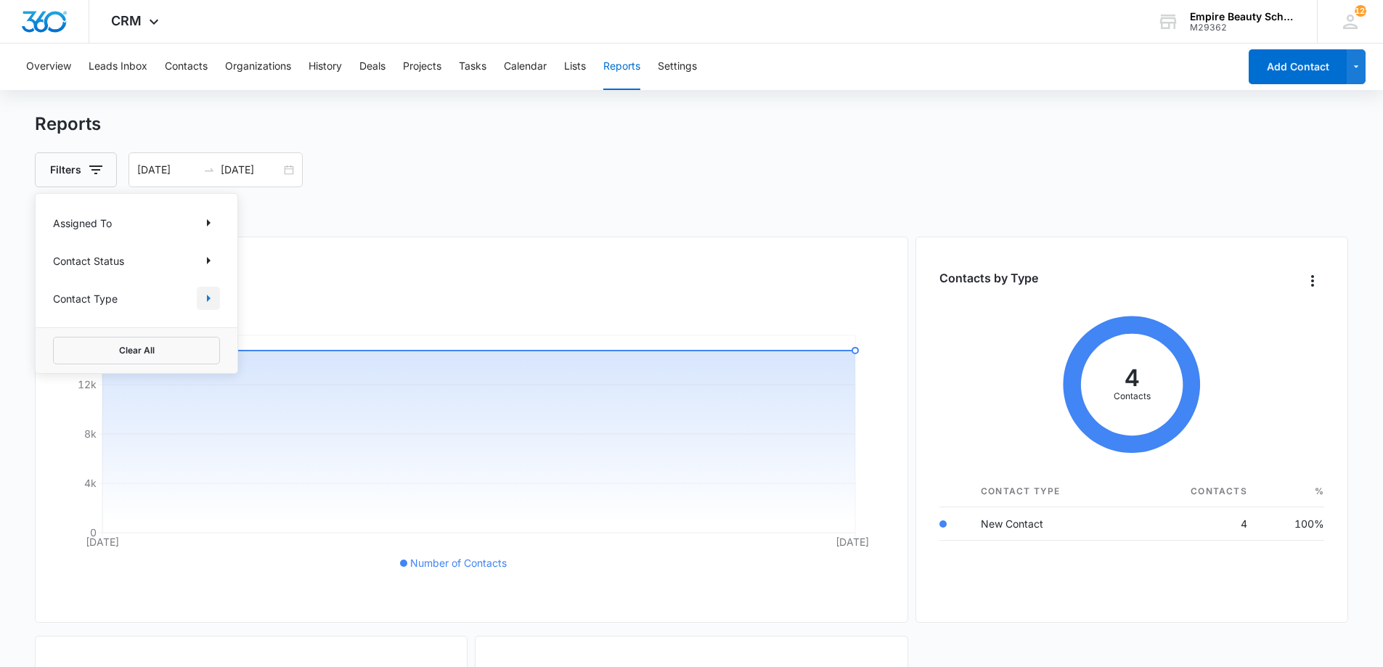
click at [208, 301] on icon "Show Contact Type filters" at bounding box center [209, 298] width 4 height 7
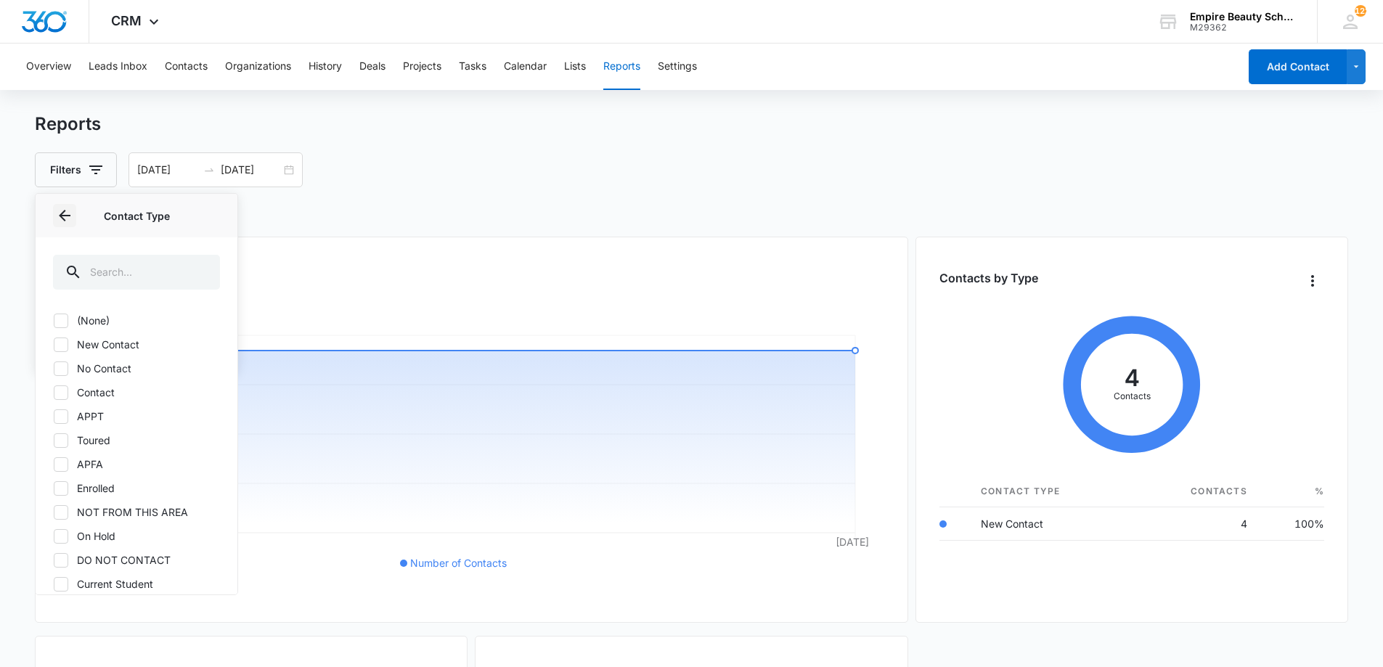
click at [65, 214] on icon "Back" at bounding box center [64, 215] width 17 height 17
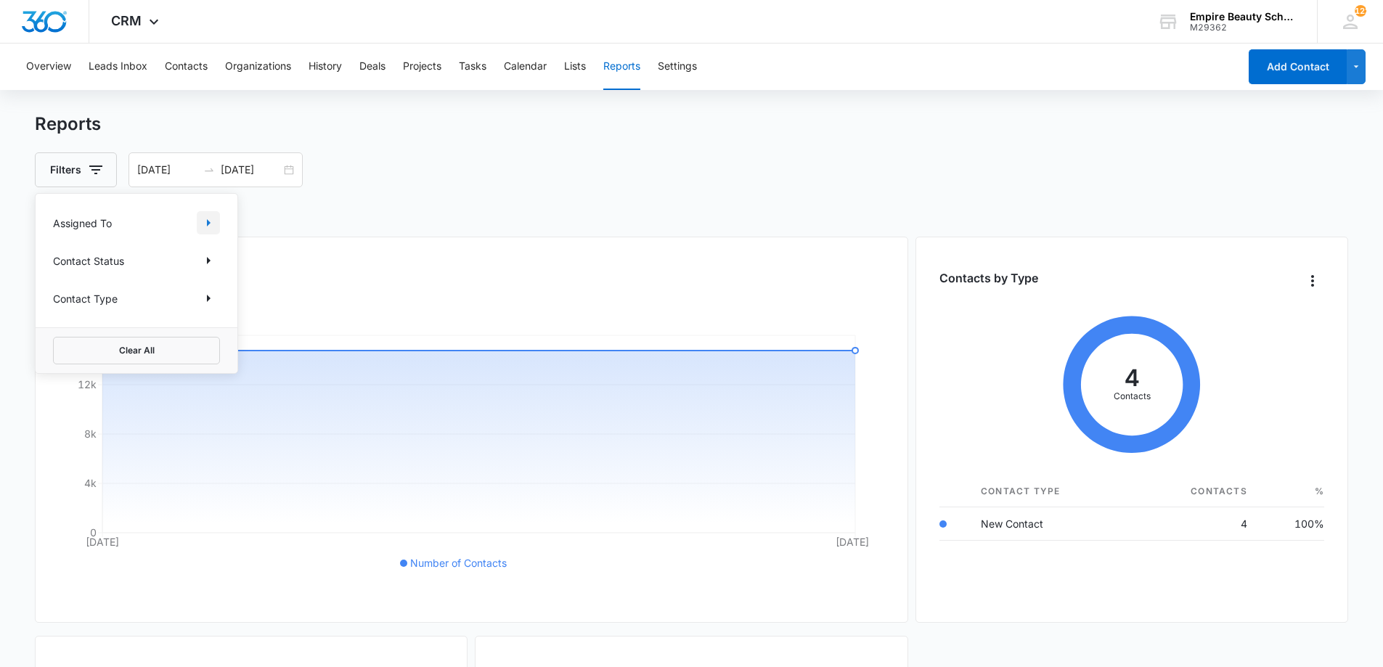
click at [197, 221] on button "Show Assigned To filters" at bounding box center [208, 222] width 23 height 23
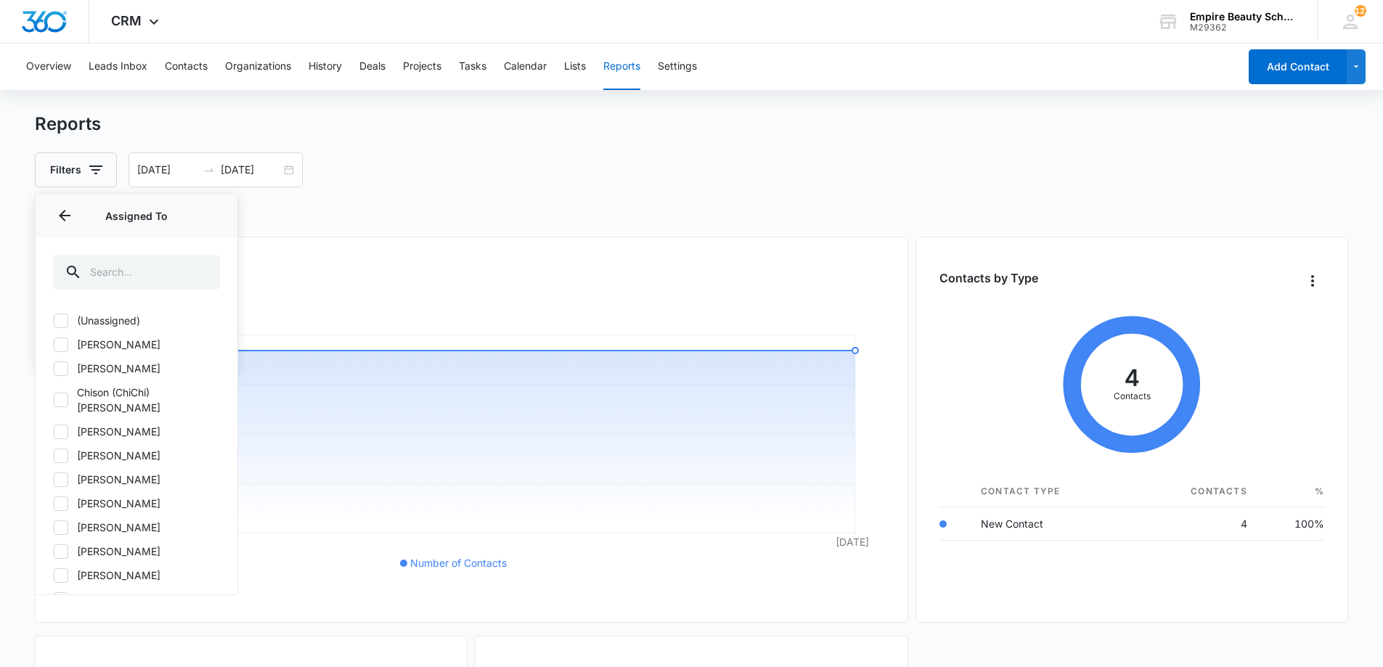
click at [61, 452] on icon at bounding box center [61, 455] width 9 height 7
click at [54, 455] on input "[PERSON_NAME]" at bounding box center [53, 455] width 1 height 1
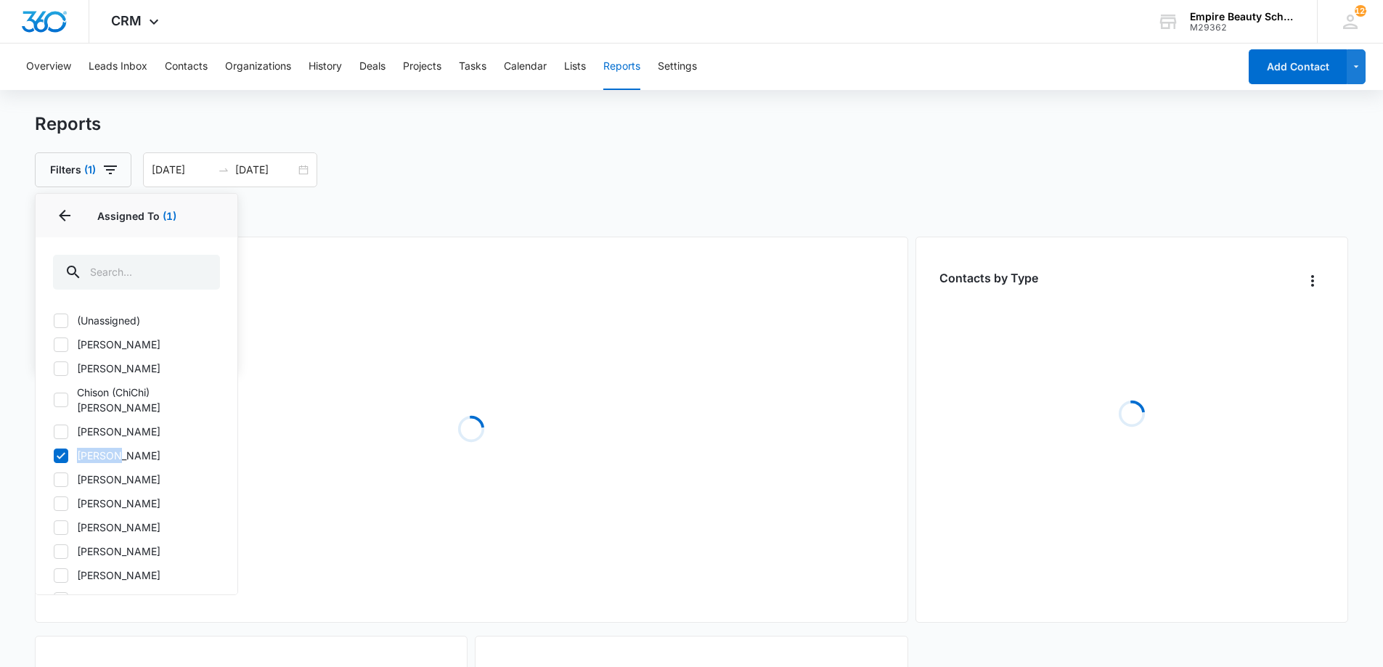
click at [62, 452] on icon at bounding box center [61, 455] width 9 height 7
click at [54, 455] on input "[PERSON_NAME]" at bounding box center [53, 455] width 1 height 1
checkbox input "false"
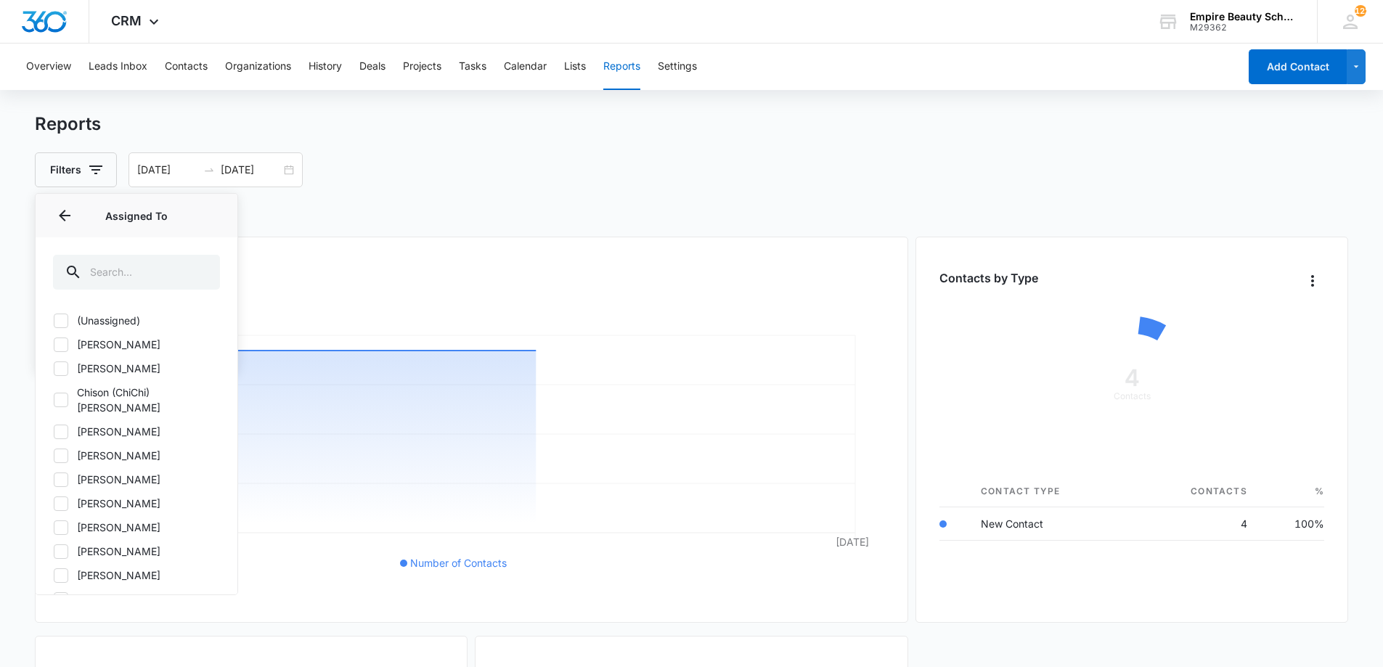
click at [62, 473] on icon at bounding box center [60, 479] width 13 height 13
click at [54, 479] on input "[PERSON_NAME]" at bounding box center [53, 479] width 1 height 1
checkbox input "true"
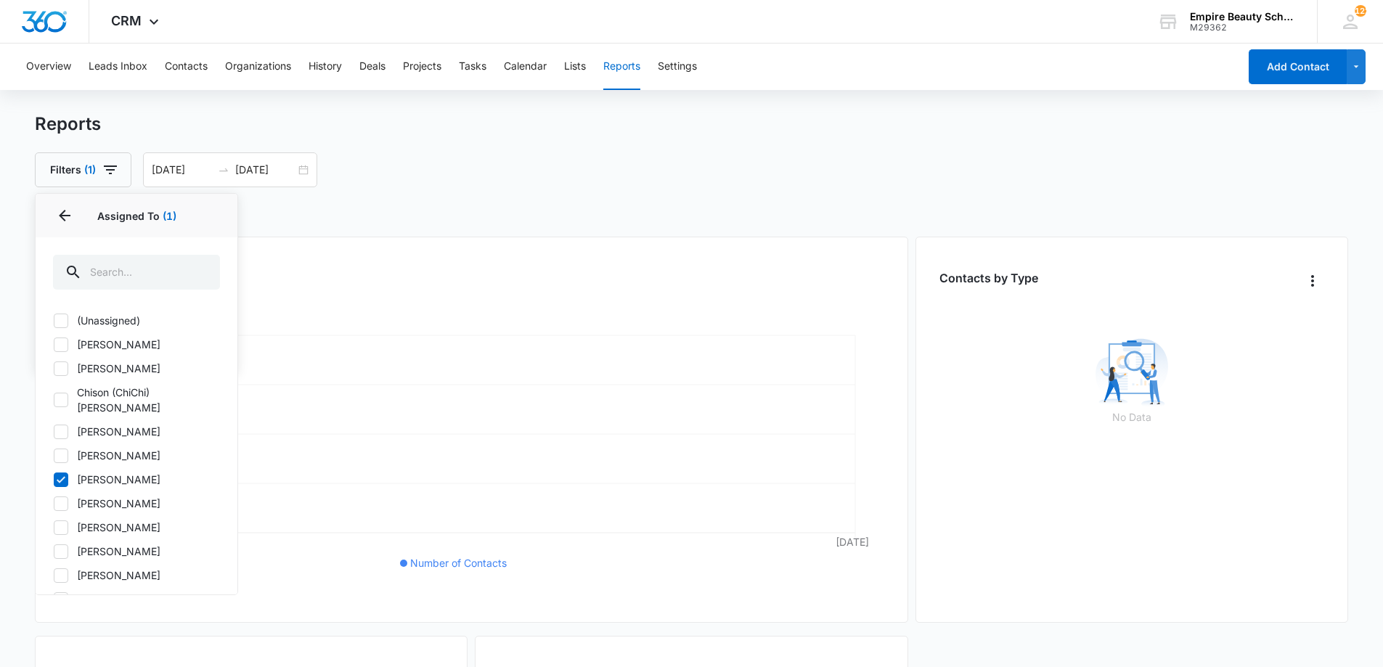
click at [406, 171] on div "Filters (1) Assigned To 1 Assigned To (1) (Unassigned) [PERSON_NAME] [PERSON_NA…" at bounding box center [692, 169] width 1314 height 35
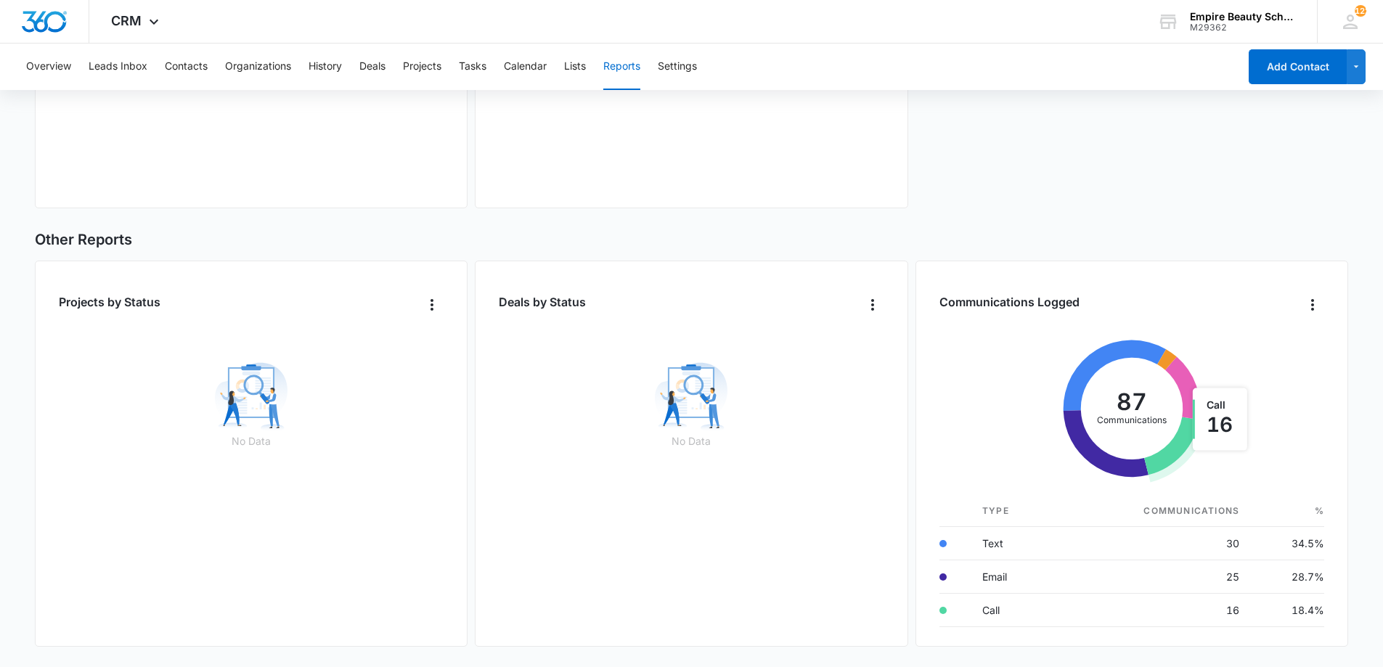
scroll to position [5, 0]
click at [205, 68] on button "Contacts" at bounding box center [186, 67] width 43 height 46
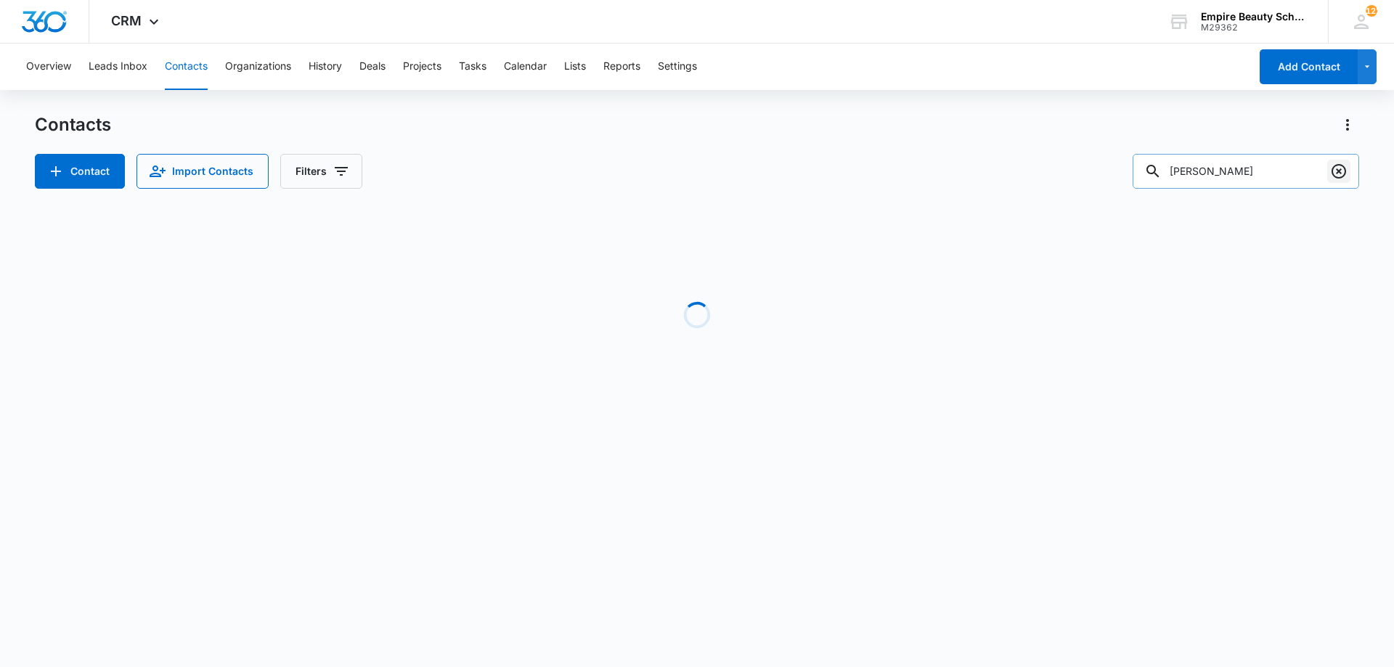
click at [1327, 173] on div "[PERSON_NAME]" at bounding box center [1245, 171] width 226 height 35
click at [1335, 173] on icon "Clear" at bounding box center [1338, 171] width 17 height 17
click at [291, 155] on button "Filters" at bounding box center [321, 171] width 82 height 35
click at [289, 161] on button "Filters" at bounding box center [321, 171] width 82 height 35
click at [311, 147] on div "Contacts Contact Import Contacts Filters" at bounding box center [697, 150] width 1324 height 75
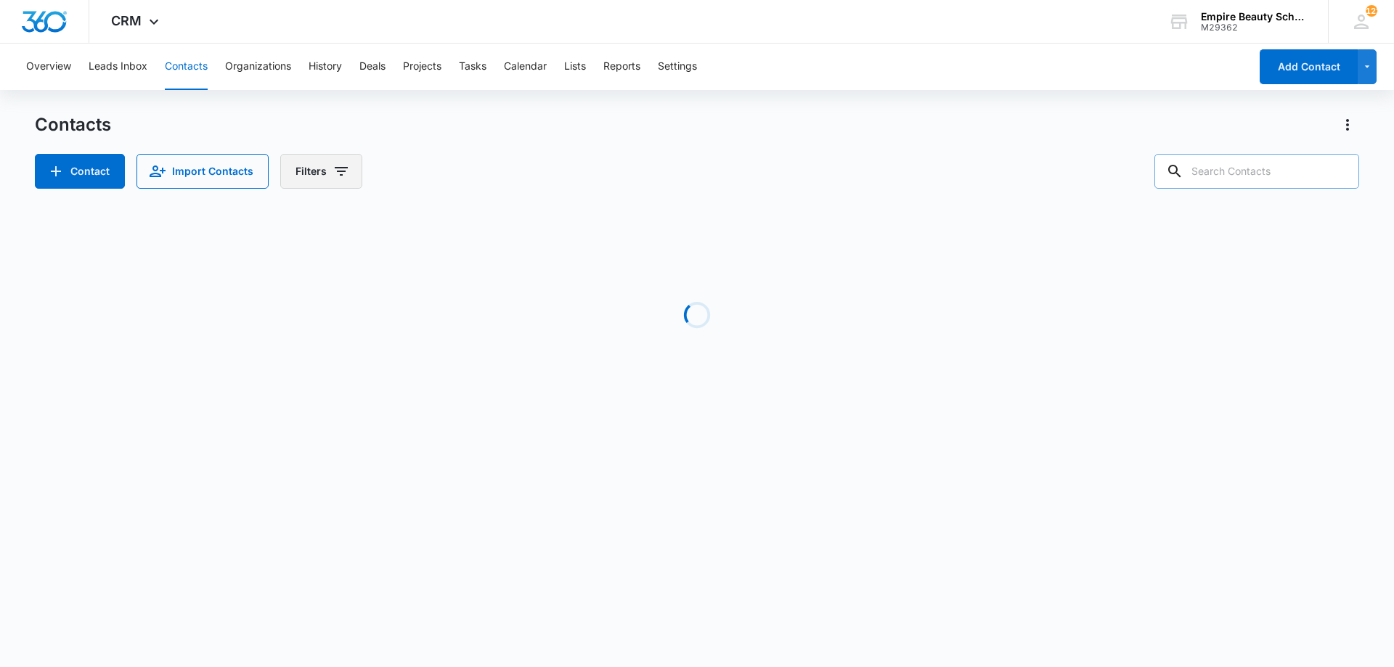
click at [313, 179] on button "Filters" at bounding box center [321, 171] width 82 height 35
click at [457, 409] on icon "Show Custom Filters filters" at bounding box center [451, 412] width 17 height 17
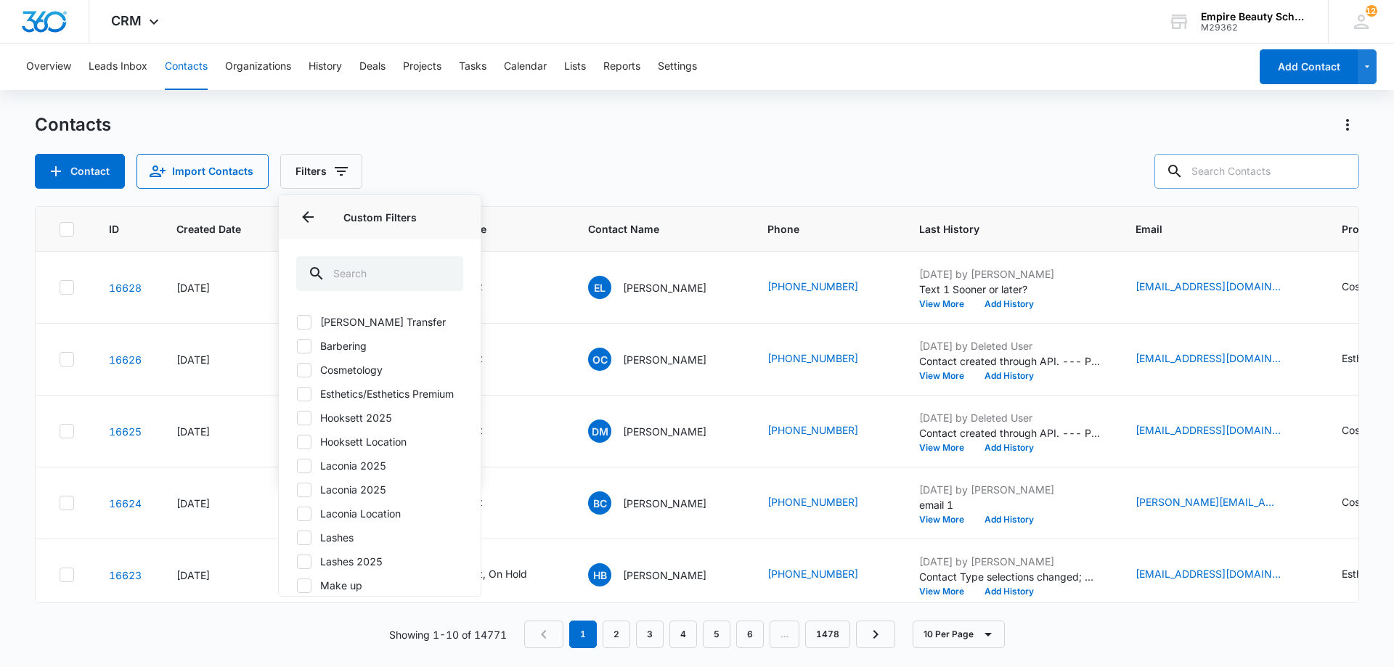
click at [346, 425] on label "Hooksett 2025" at bounding box center [379, 417] width 167 height 15
click at [297, 418] on input "Hooksett 2025" at bounding box center [296, 417] width 1 height 1
checkbox input "true"
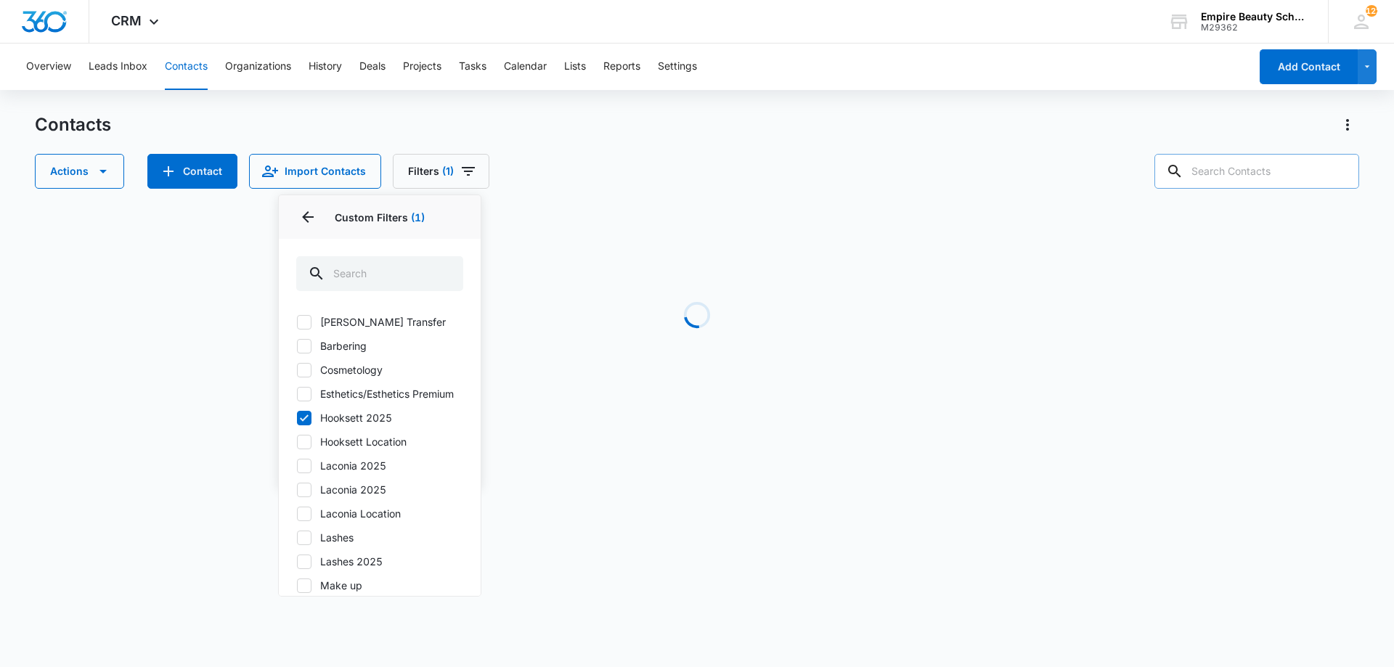
click at [637, 166] on div "Actions Contact Import Contacts Filters (1) Assigned To Sources Status Type Org…" at bounding box center [697, 171] width 1324 height 35
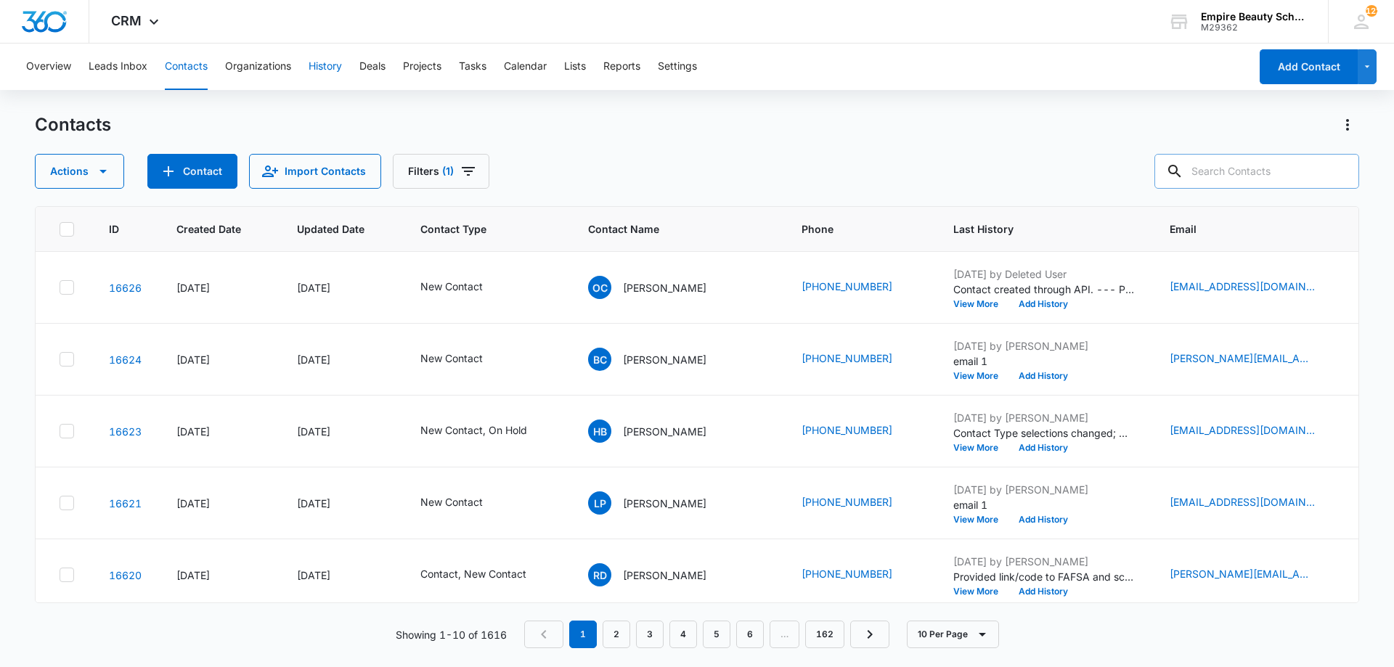
click at [318, 66] on button "History" at bounding box center [324, 67] width 33 height 46
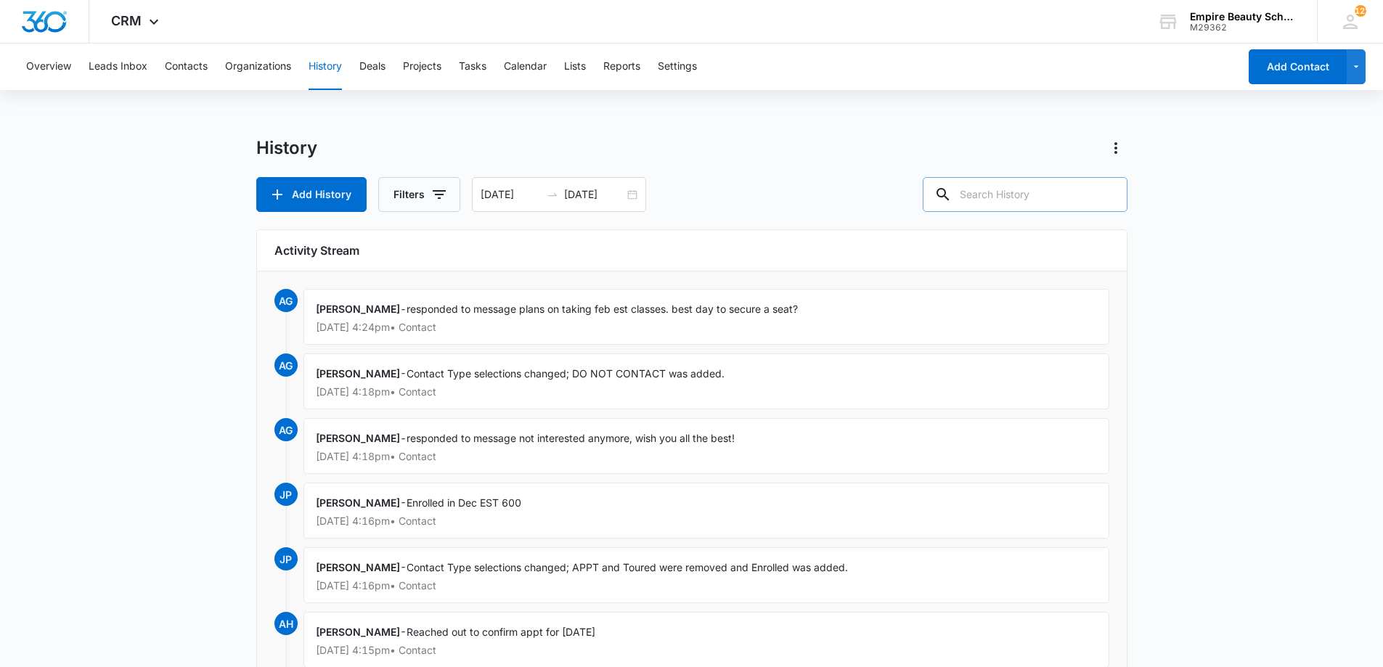
click at [1024, 192] on input "text" at bounding box center [1025, 194] width 205 height 35
type input "s"
type input "Set APPT"
